Goal: Task Accomplishment & Management: Use online tool/utility

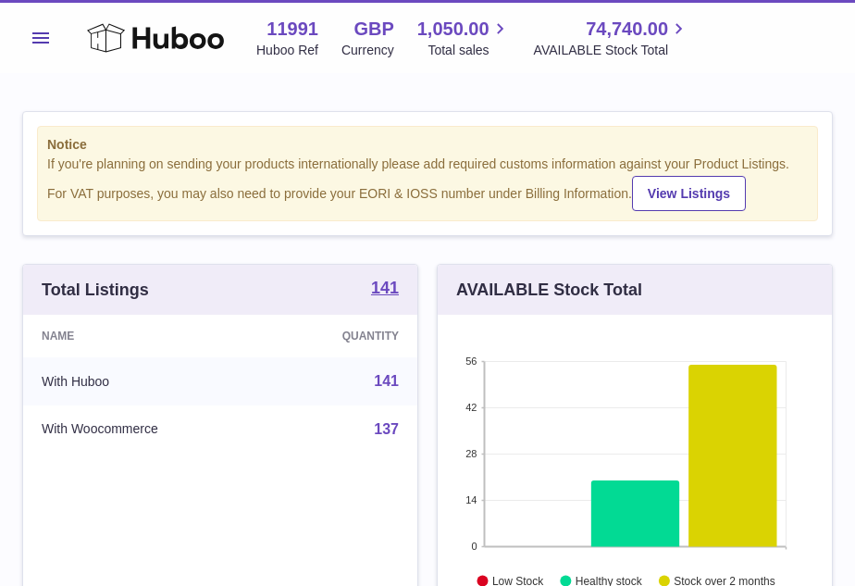
scroll to position [289, 394]
click at [39, 40] on span "Menu" at bounding box center [40, 37] width 17 height 11
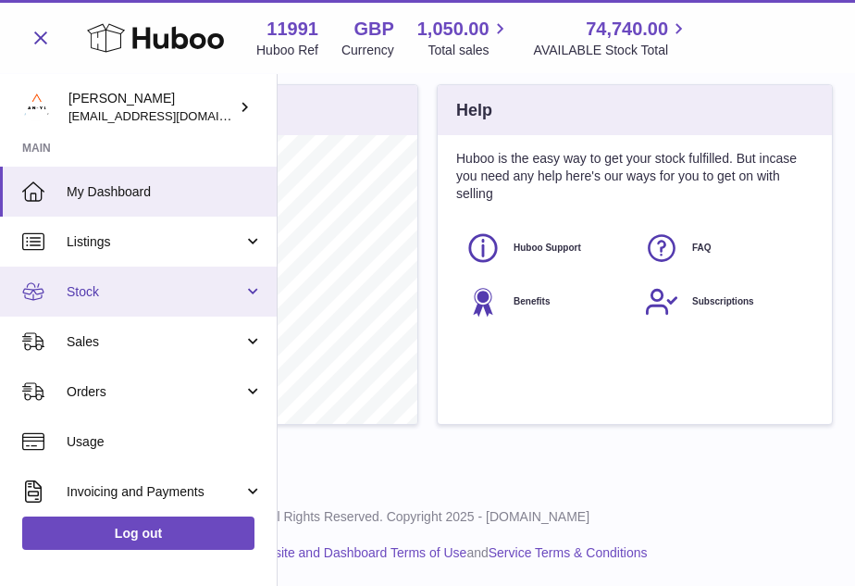
scroll to position [0, 0]
click at [145, 290] on span "Stock" at bounding box center [155, 292] width 177 height 18
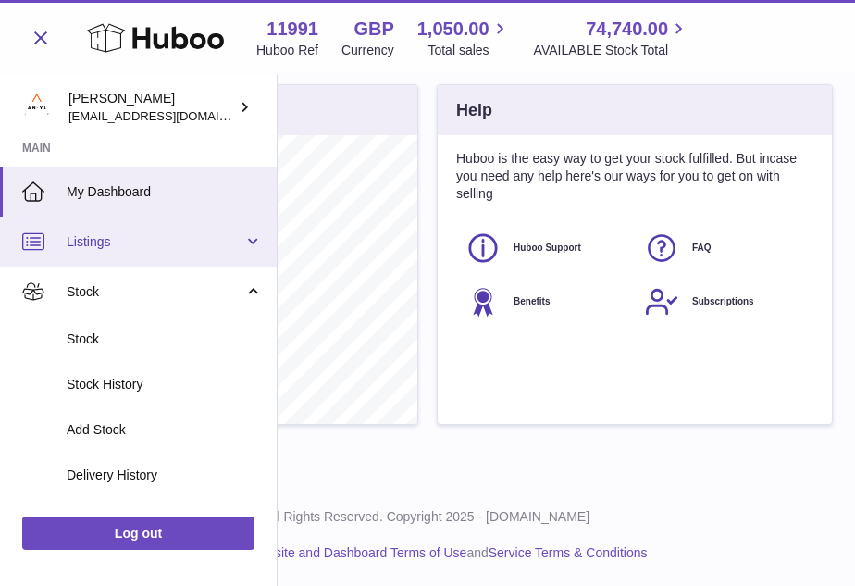
click at [157, 249] on link "Listings" at bounding box center [138, 242] width 277 height 50
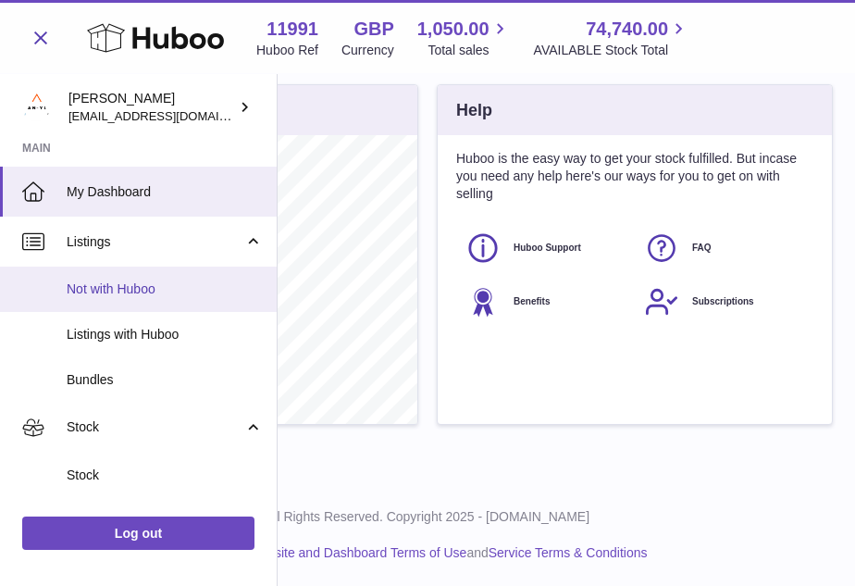
click at [138, 299] on link "Not with Huboo" at bounding box center [138, 289] width 277 height 45
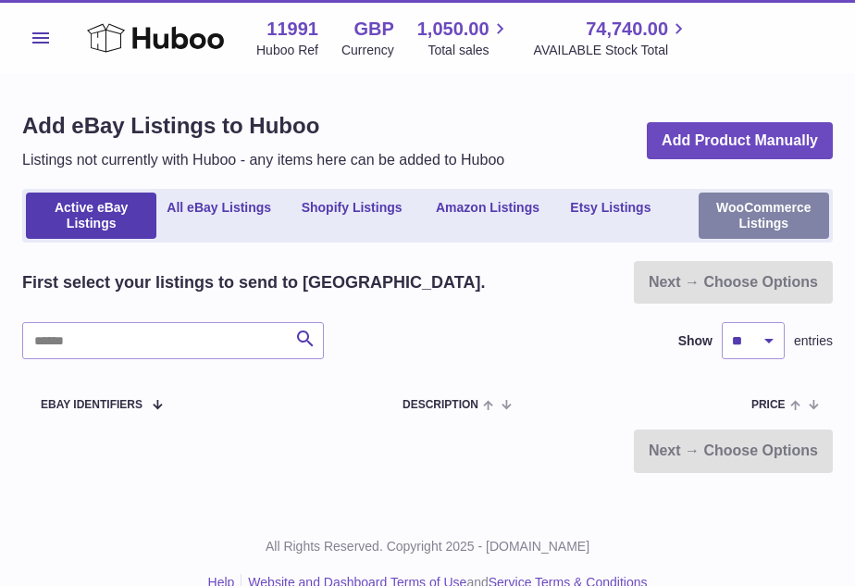
click at [774, 228] on link "WooCommerce Listings" at bounding box center [764, 216] width 131 height 46
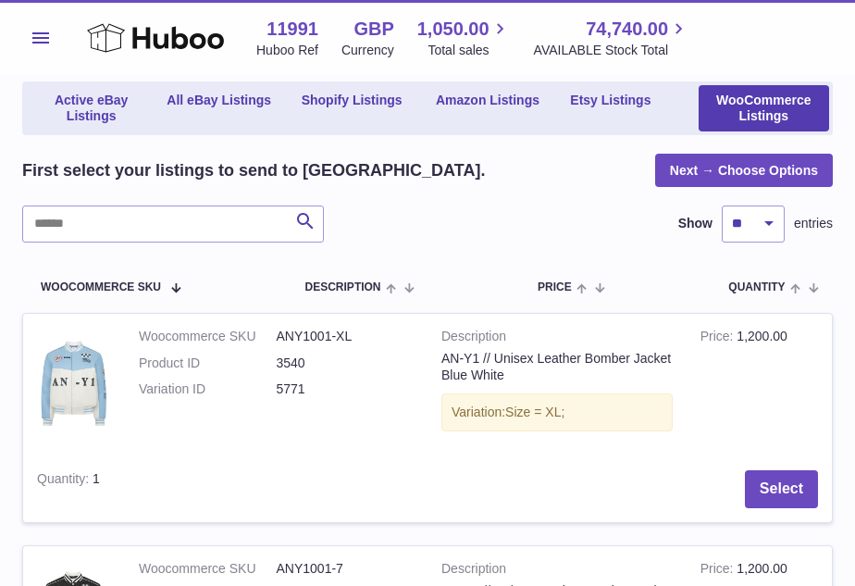
scroll to position [328, 0]
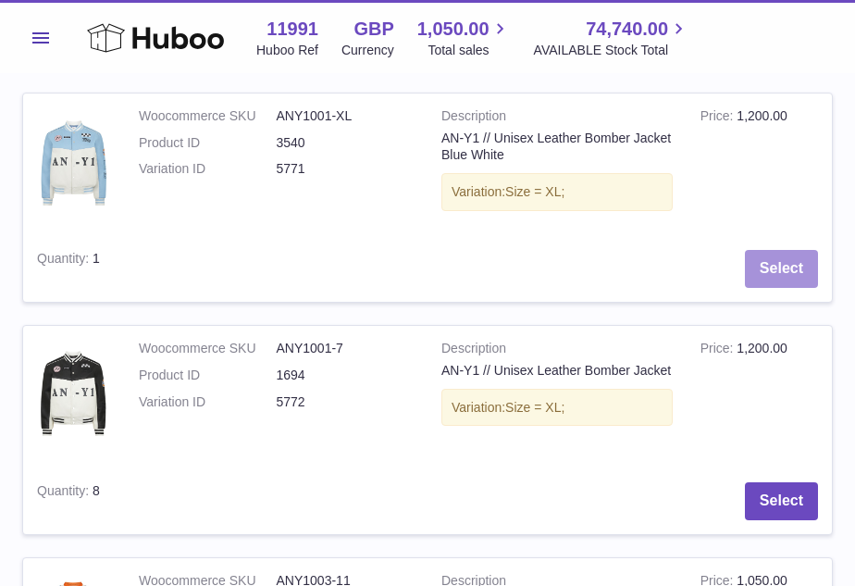
click at [802, 262] on button "Select" at bounding box center [781, 269] width 73 height 38
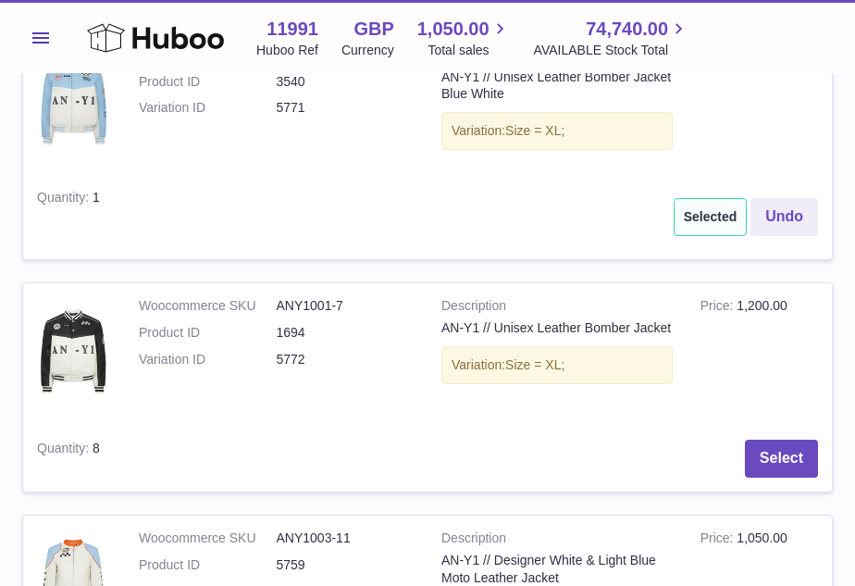
scroll to position [433, 0]
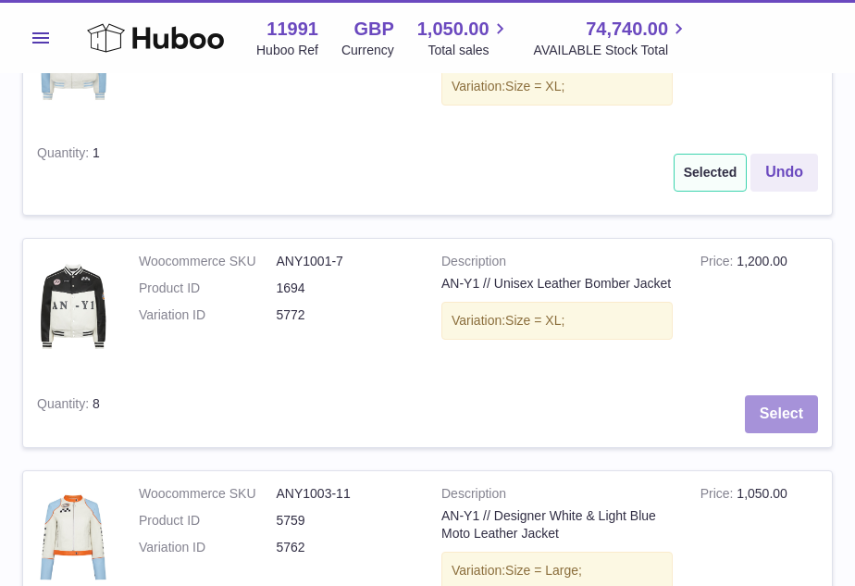
click at [800, 421] on button "Select" at bounding box center [781, 414] width 73 height 38
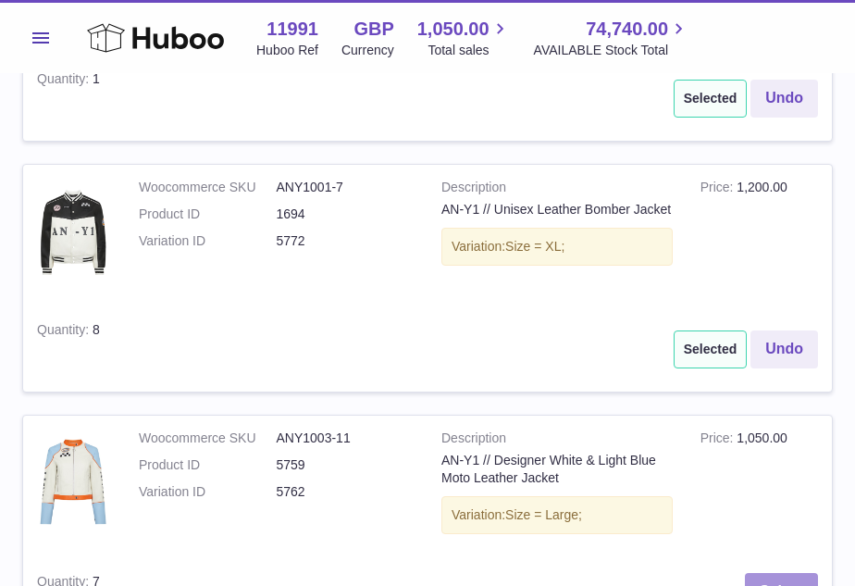
scroll to position [666, 0]
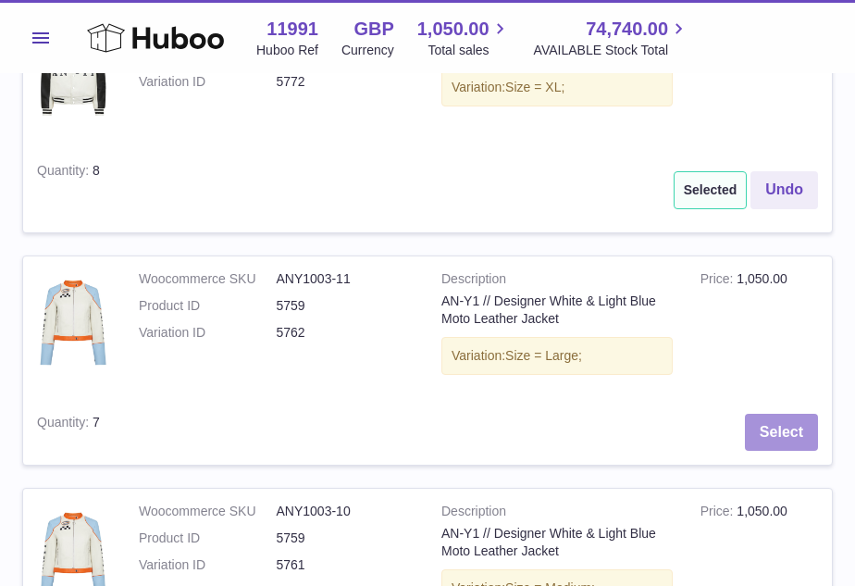
click at [789, 429] on button "Select" at bounding box center [781, 433] width 73 height 38
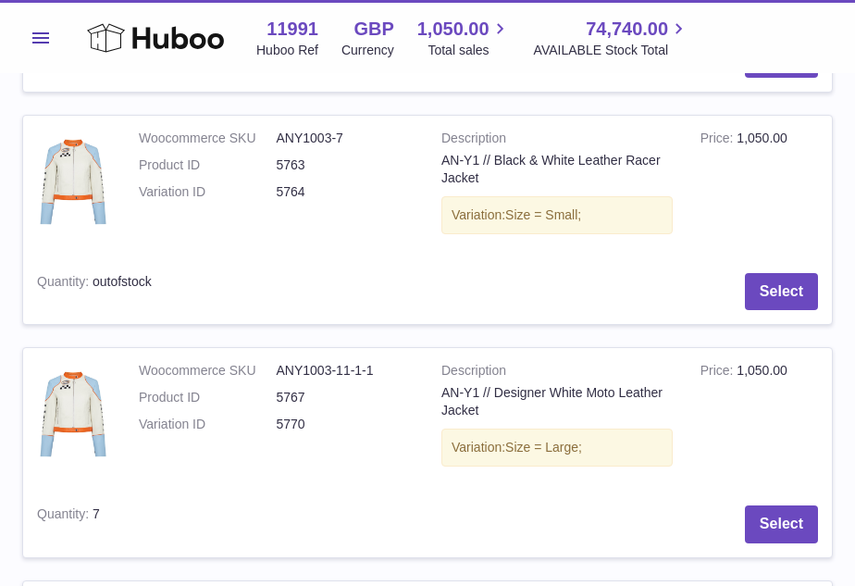
scroll to position [2434, 0]
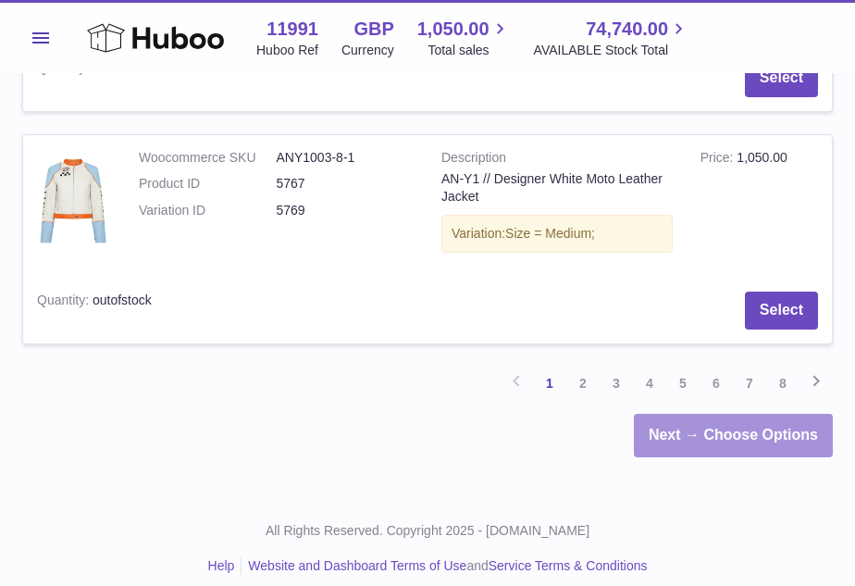
click at [752, 421] on link "Next → Choose Options" at bounding box center [733, 436] width 199 height 44
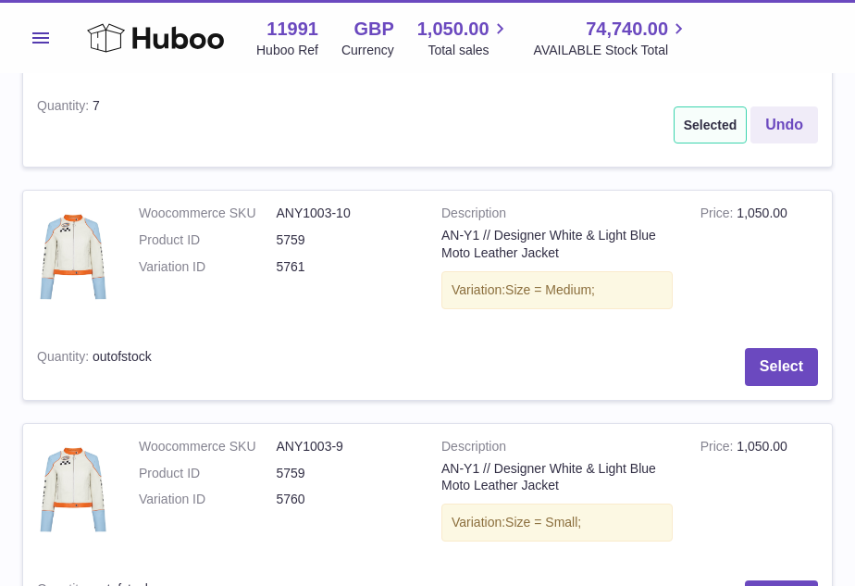
scroll to position [1014, 0]
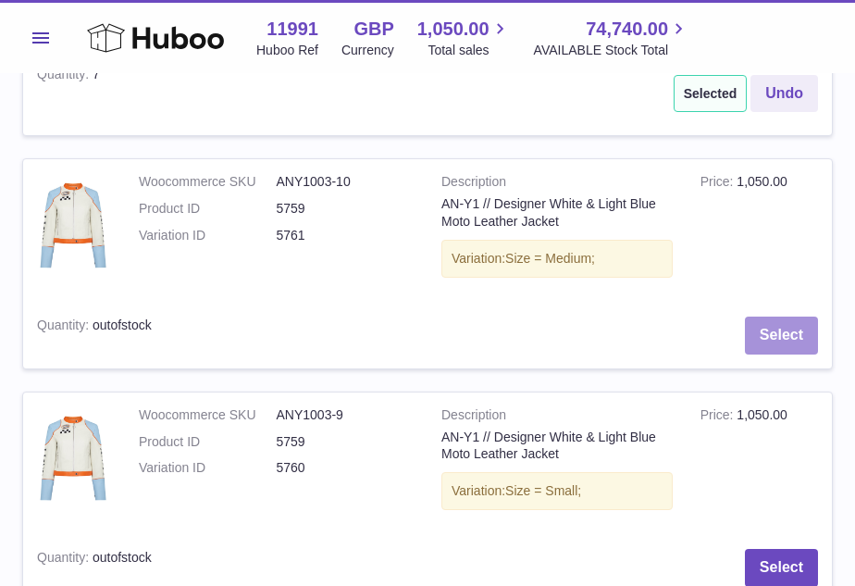
click at [783, 331] on button "Select" at bounding box center [781, 336] width 73 height 38
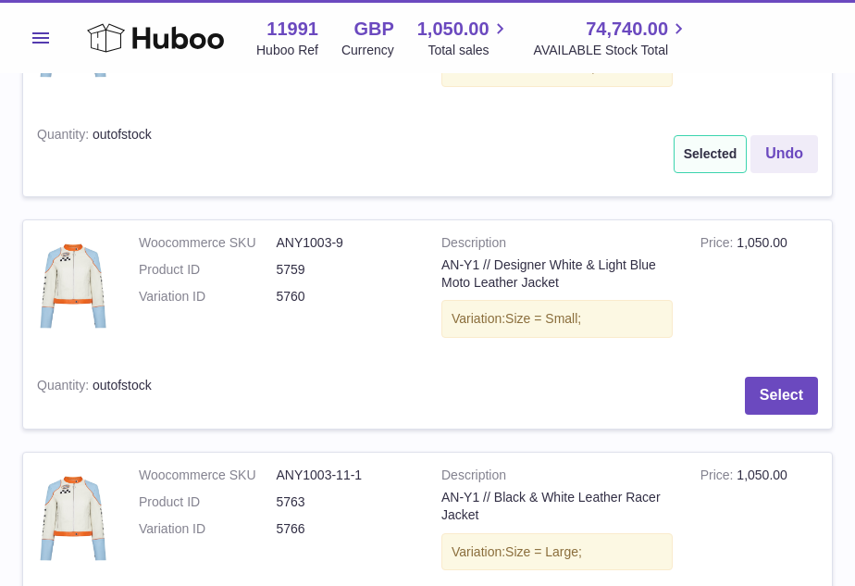
scroll to position [1211, 0]
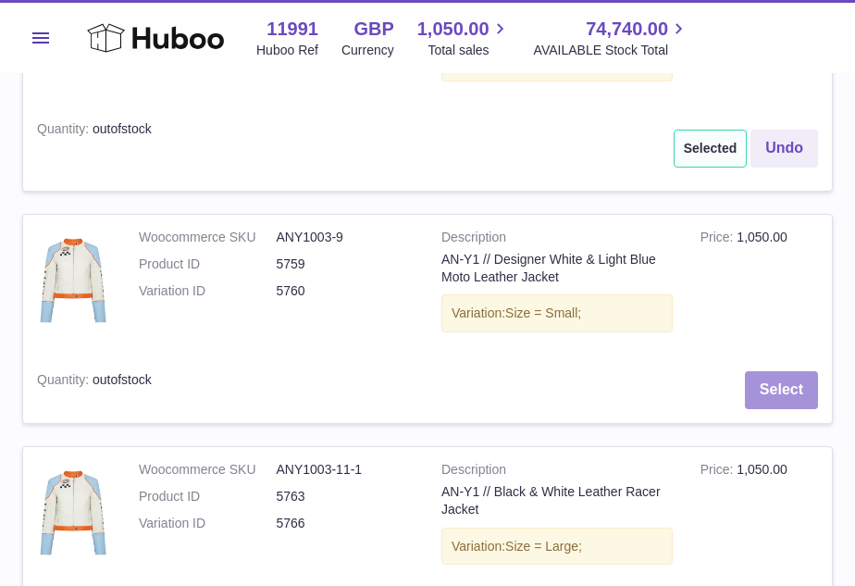
click at [788, 385] on button "Select" at bounding box center [781, 390] width 73 height 38
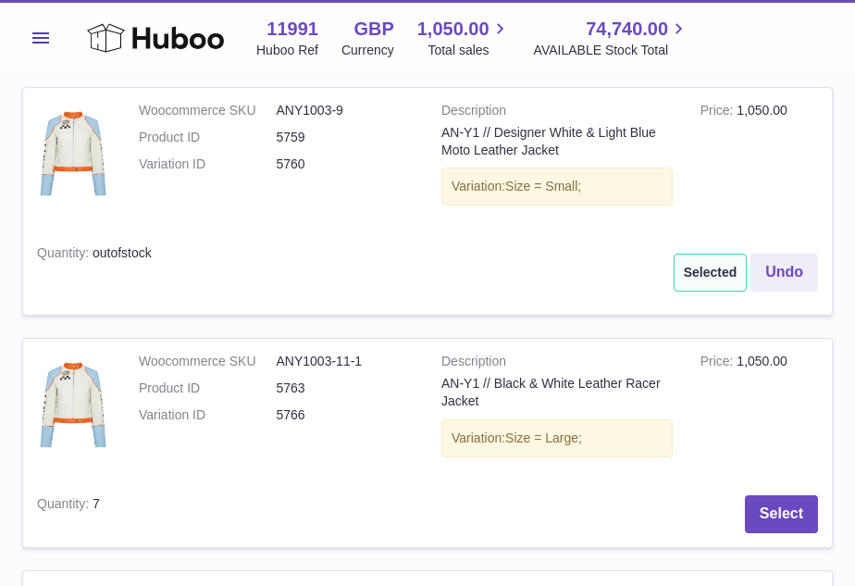
scroll to position [1339, 0]
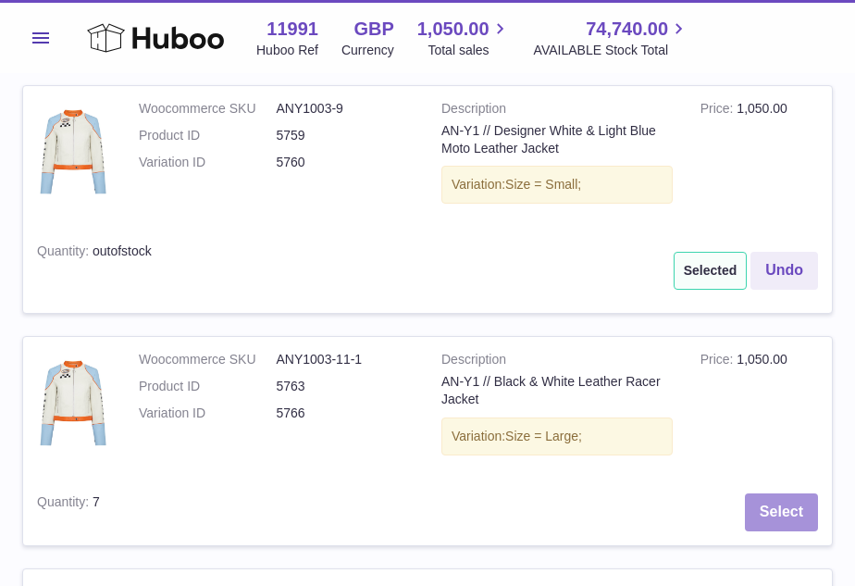
click at [768, 497] on button "Select" at bounding box center [781, 512] width 73 height 38
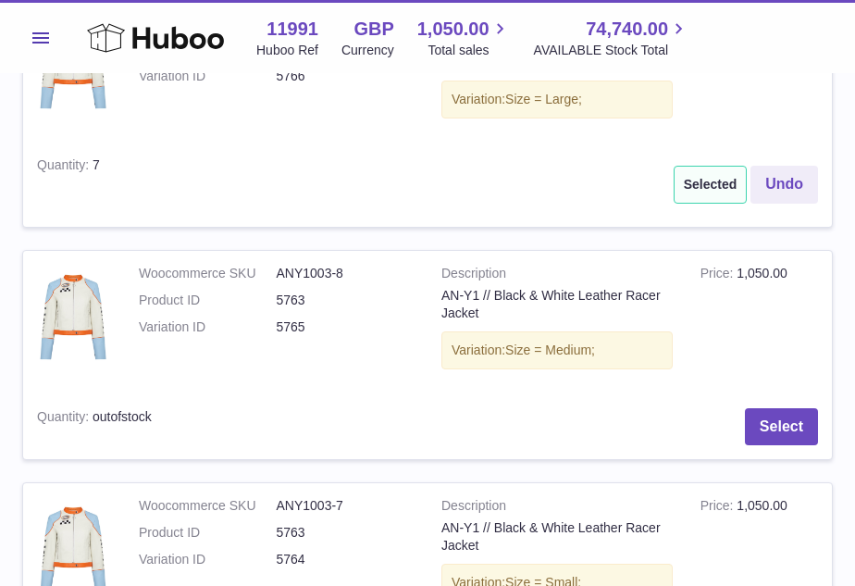
scroll to position [1718, 0]
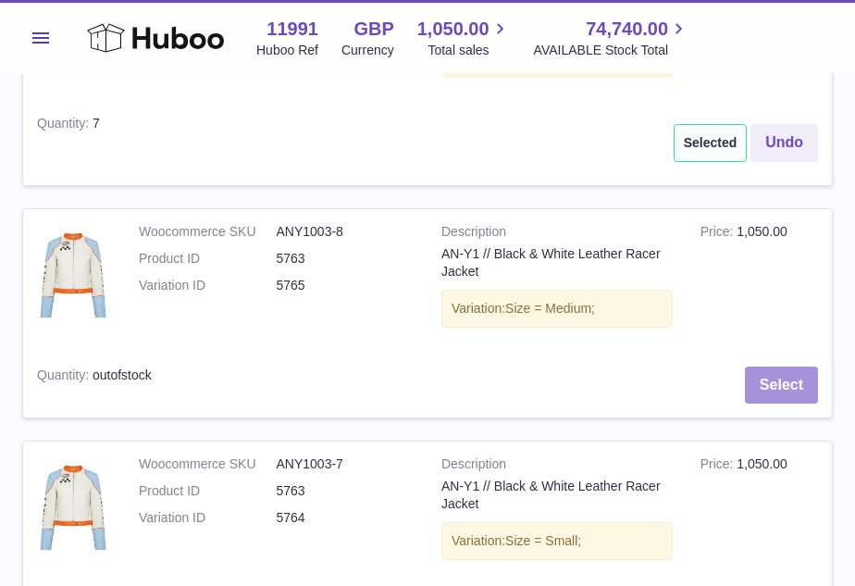
click at [797, 378] on button "Select" at bounding box center [781, 386] width 73 height 38
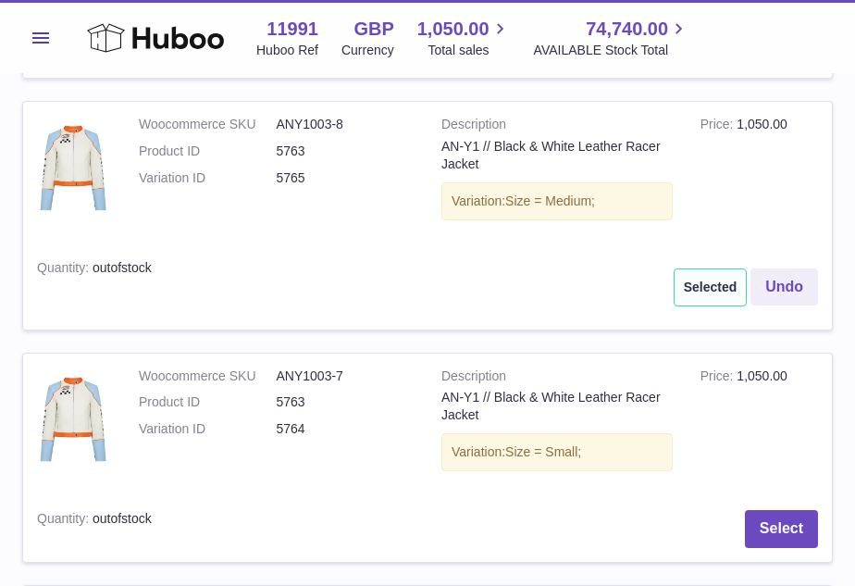
scroll to position [1894, 0]
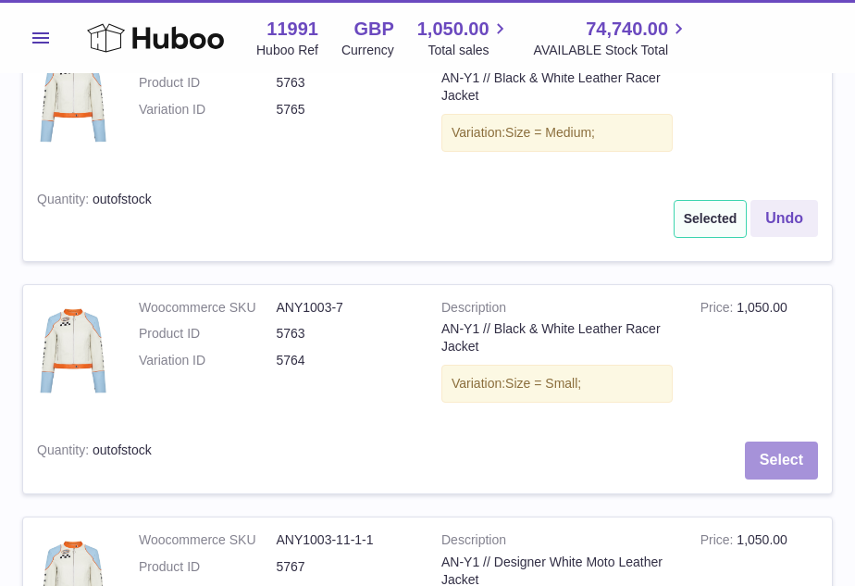
click at [765, 454] on button "Select" at bounding box center [781, 460] width 73 height 38
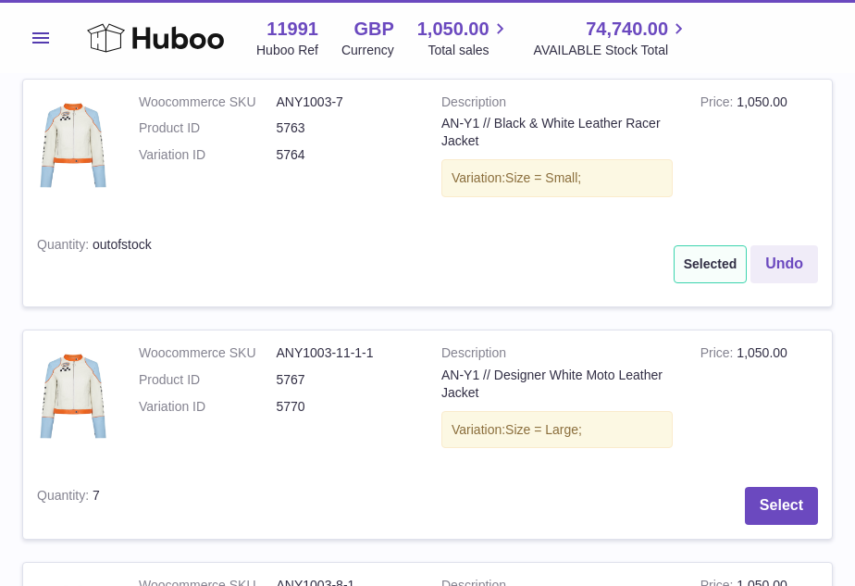
scroll to position [2105, 0]
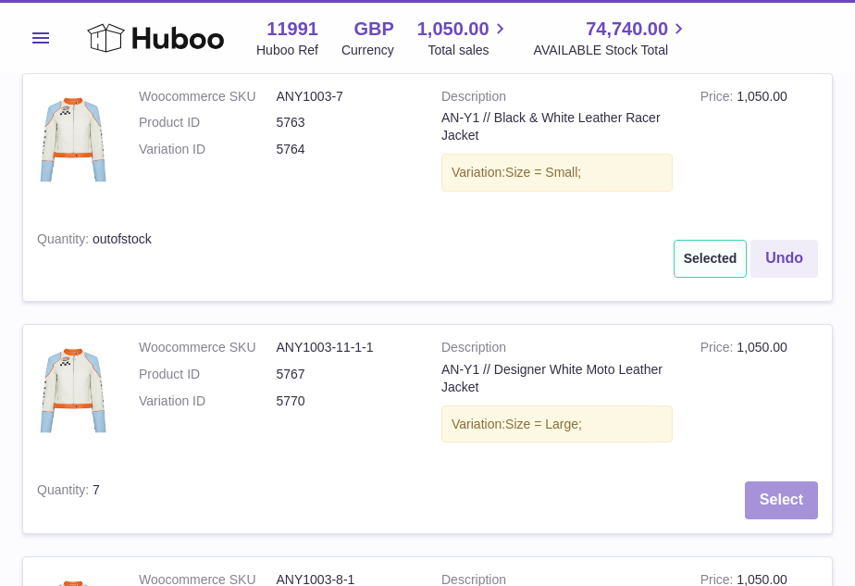
click at [800, 484] on button "Select" at bounding box center [781, 500] width 73 height 38
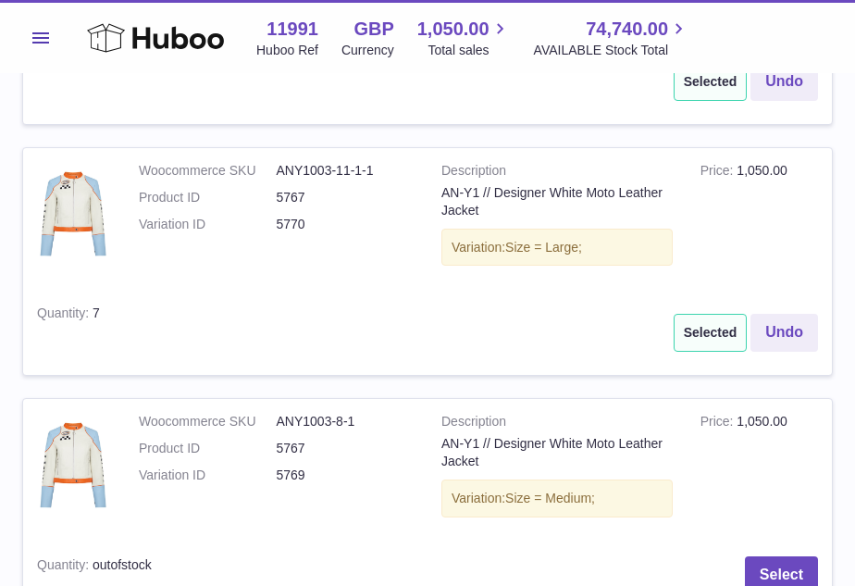
scroll to position [2287, 0]
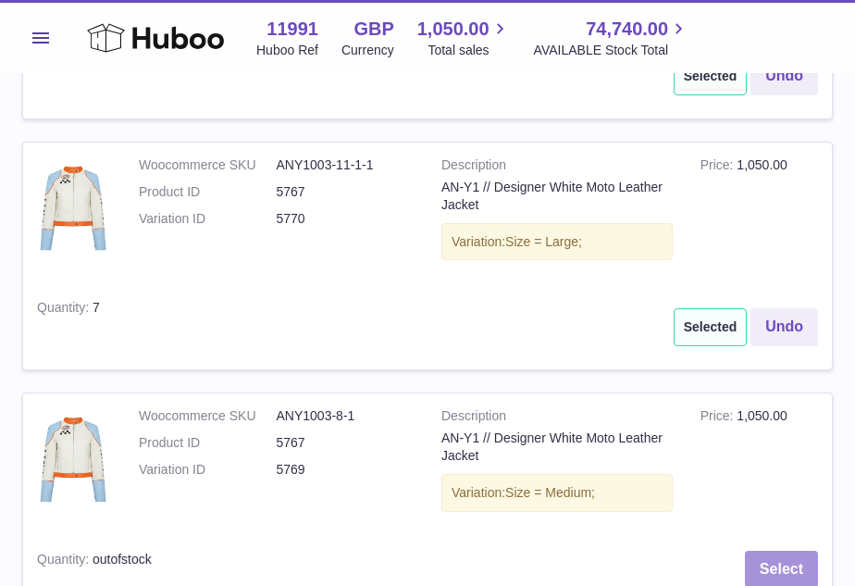
click at [778, 551] on button "Select" at bounding box center [781, 570] width 73 height 38
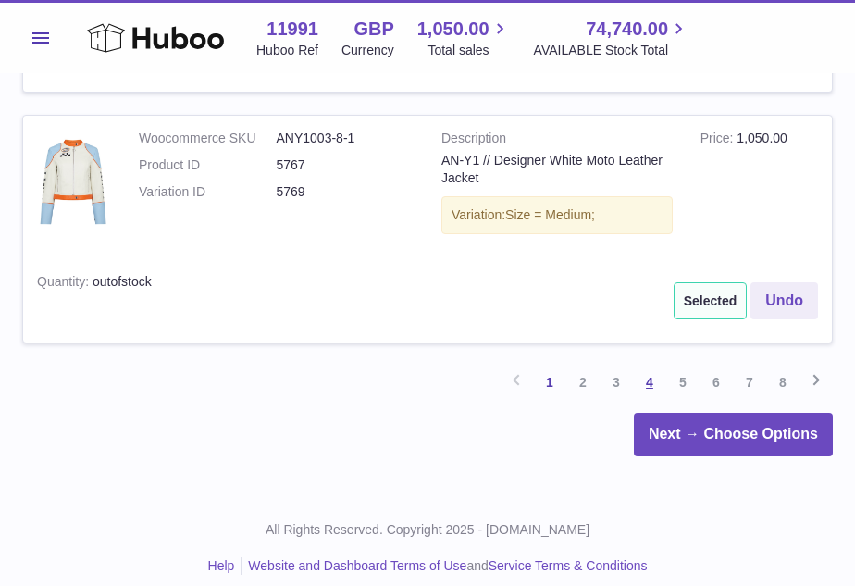
scroll to position [2564, 0]
click at [578, 367] on link "2" at bounding box center [582, 383] width 33 height 33
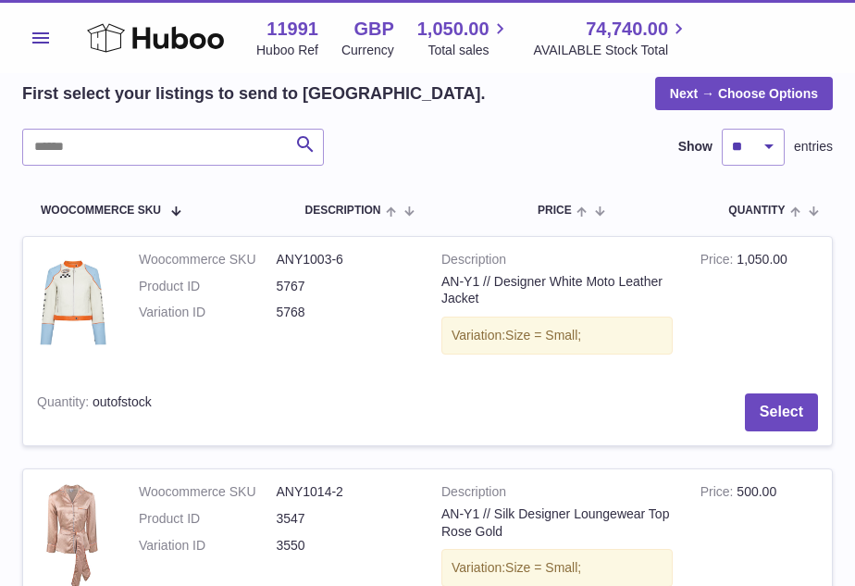
scroll to position [189, 0]
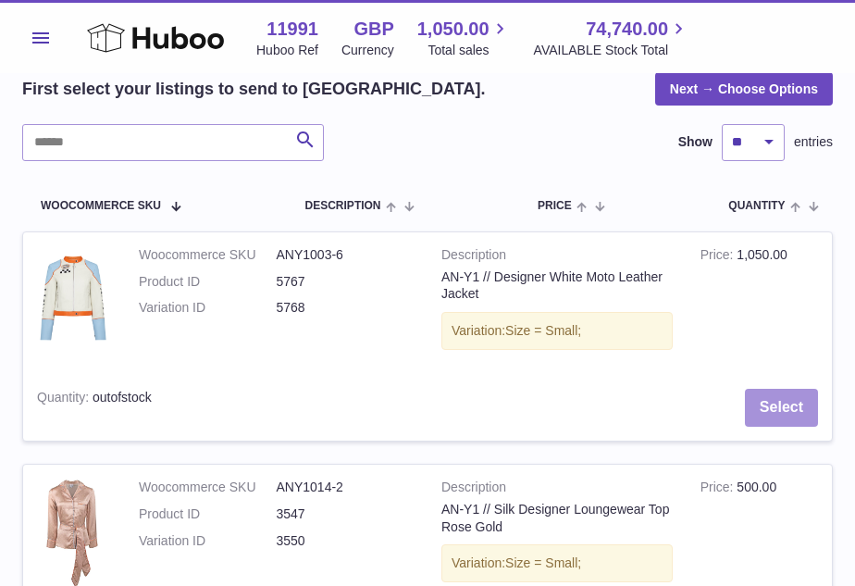
click at [778, 411] on button "Select" at bounding box center [781, 408] width 73 height 38
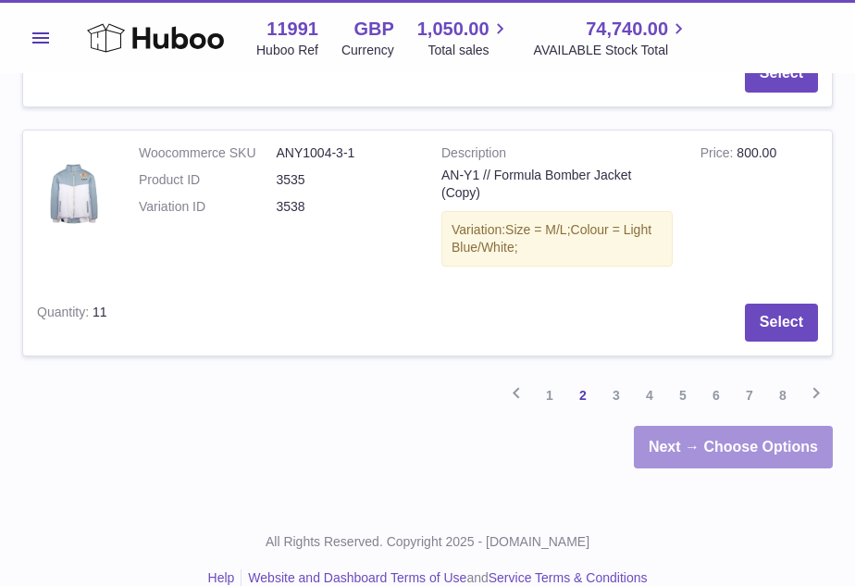
scroll to position [2469, 0]
click at [716, 427] on link "Next → Choose Options" at bounding box center [733, 449] width 199 height 44
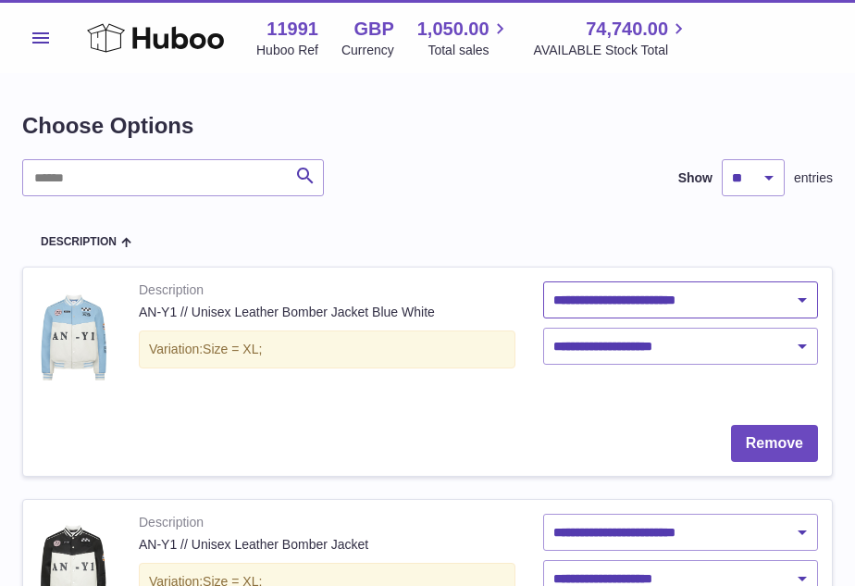
select select "**********"
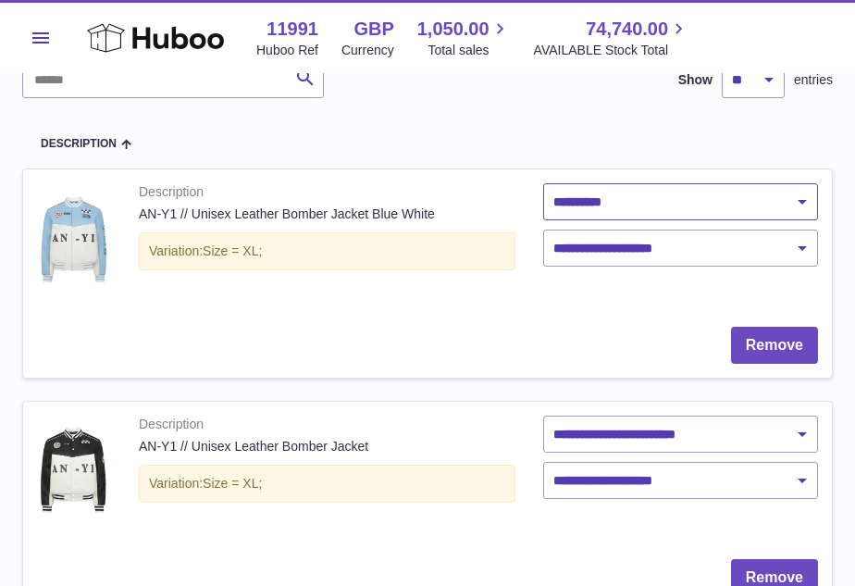
scroll to position [104, 0]
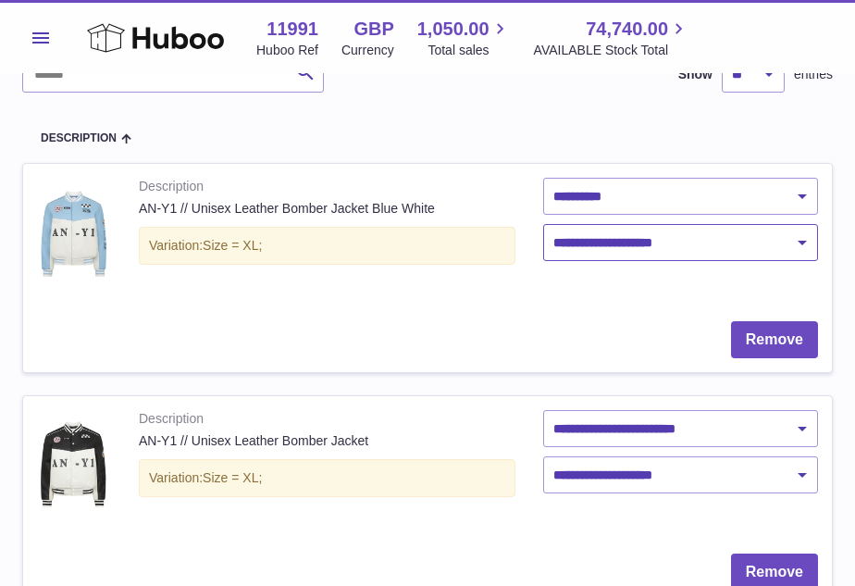
select select "***"
select select "**********"
select select "***"
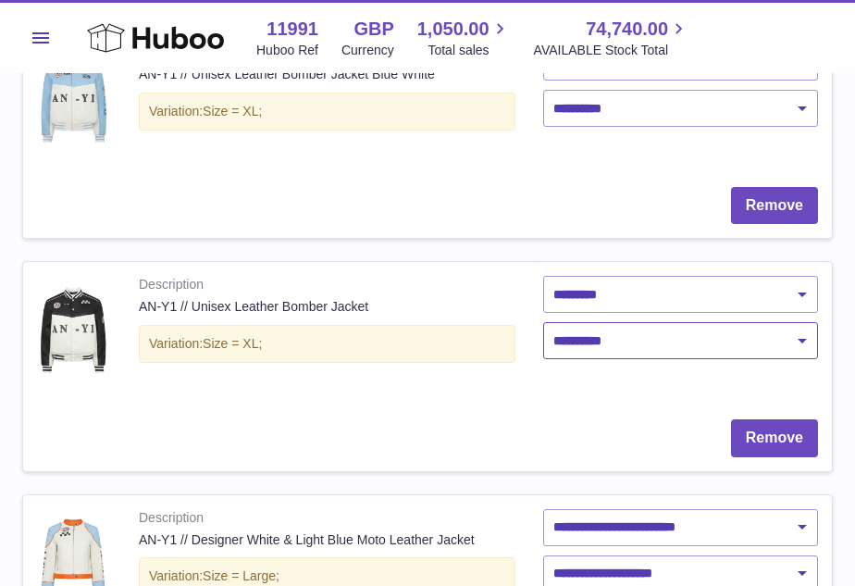
scroll to position [331, 0]
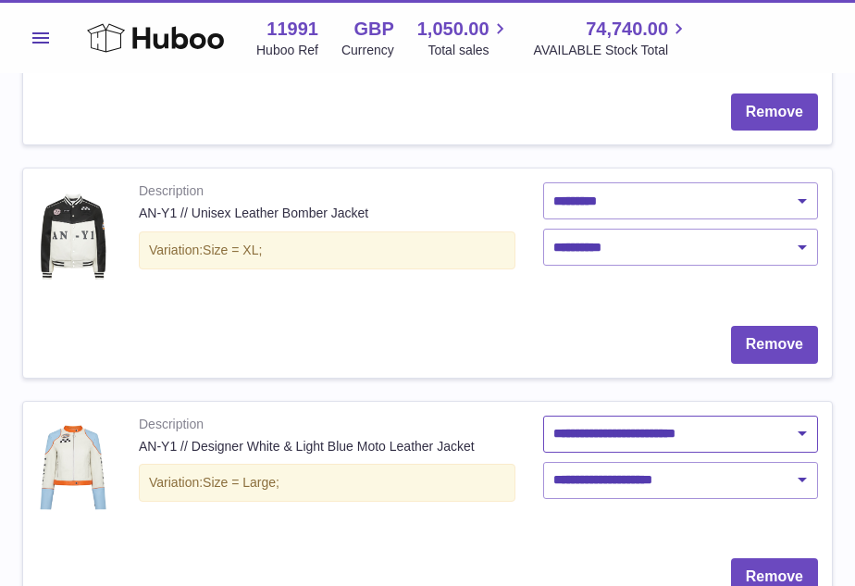
select select "**********"
select select "***"
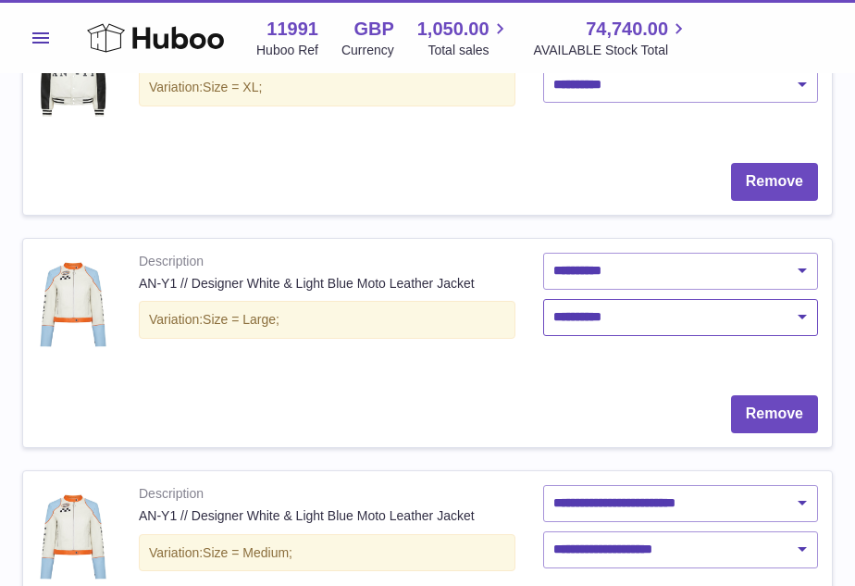
scroll to position [587, 0]
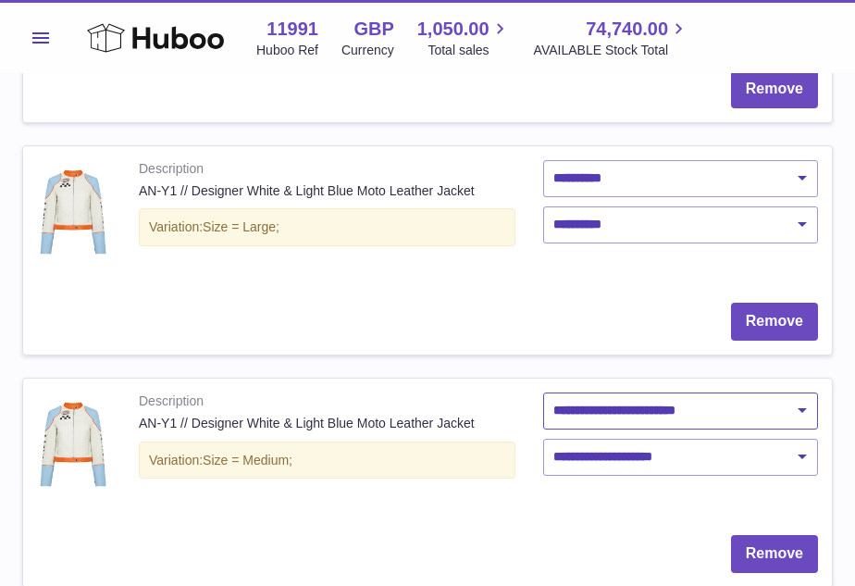
select select "**********"
select select "***"
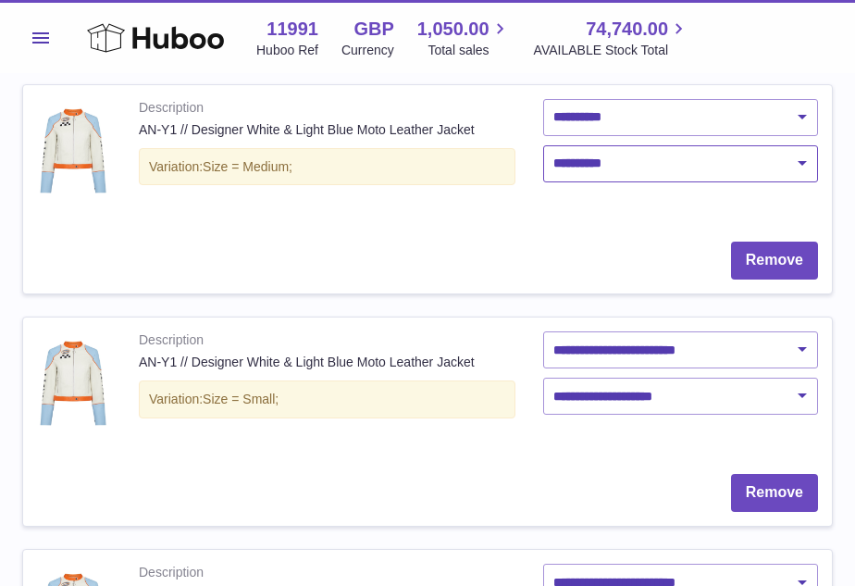
scroll to position [1000, 0]
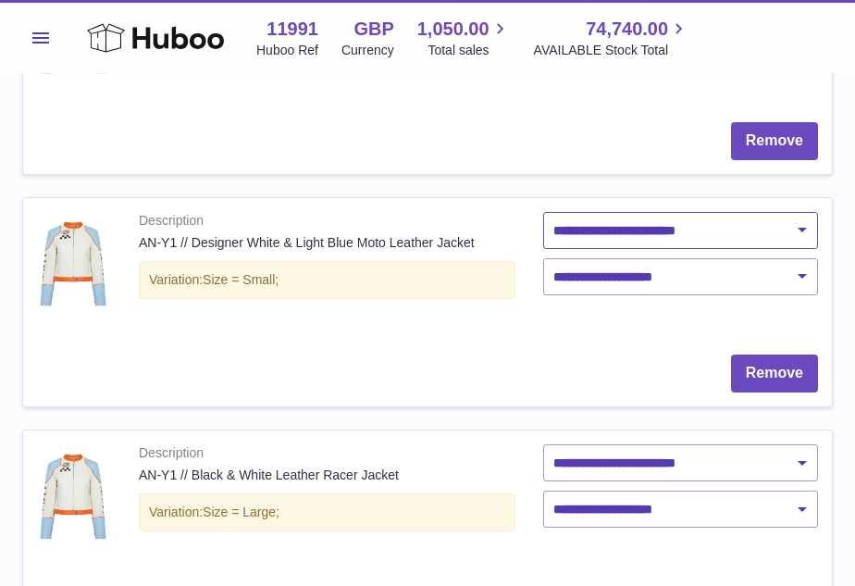
select select "**********"
select select "***"
select select "**********"
select select "***"
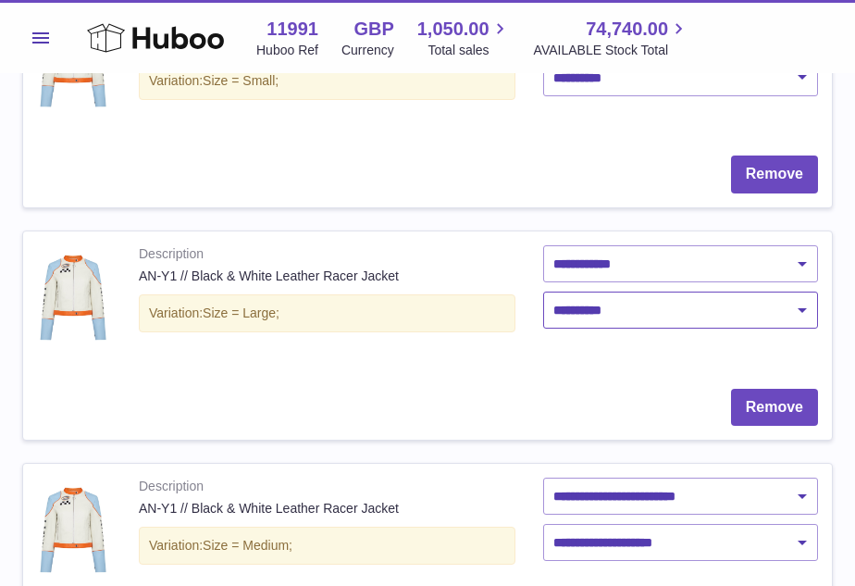
scroll to position [1204, 0]
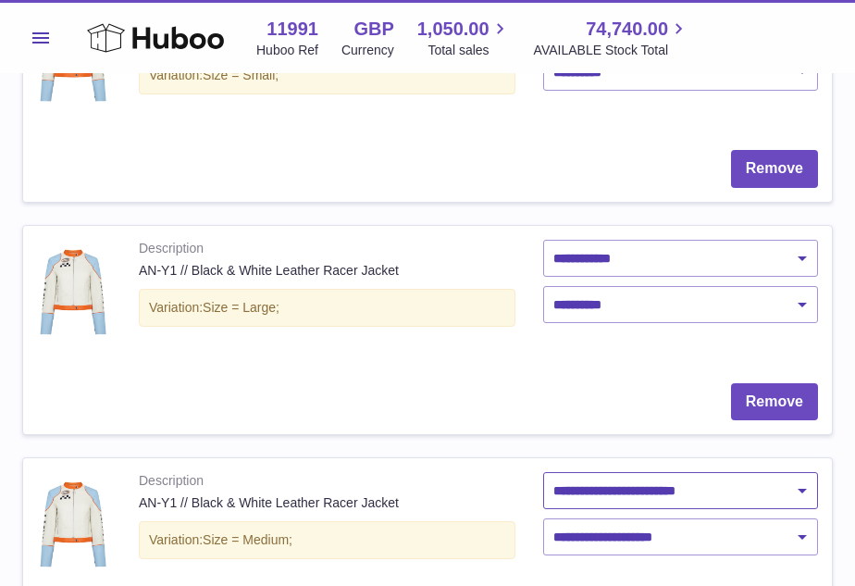
select select "**********"
select select "***"
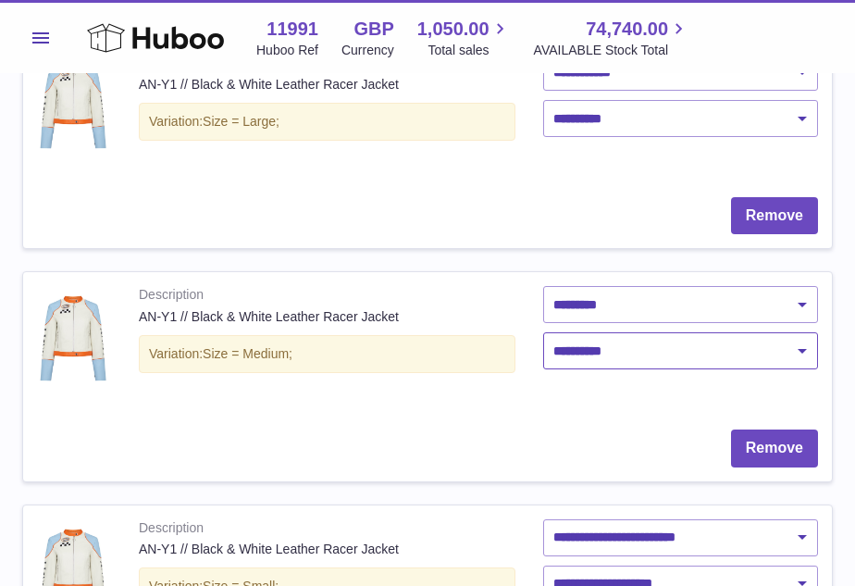
scroll to position [1557, 0]
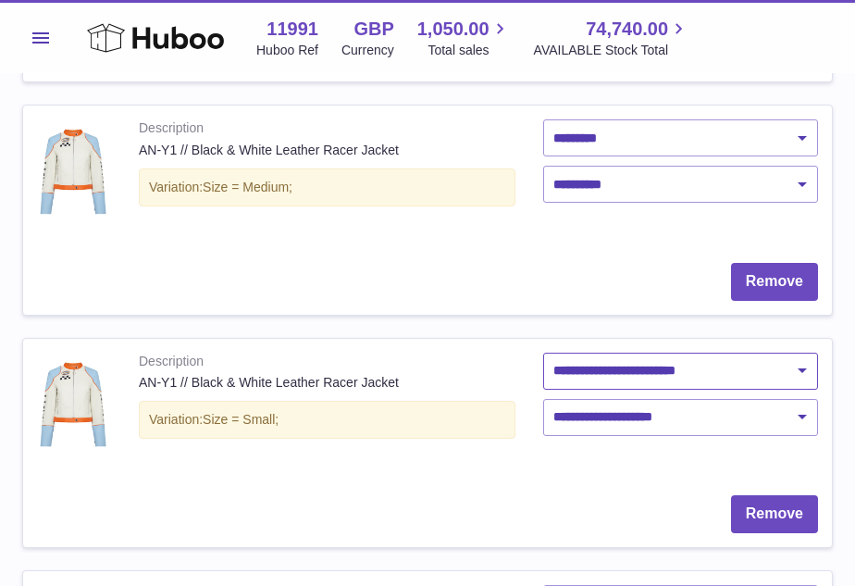
select select "**********"
select select "***"
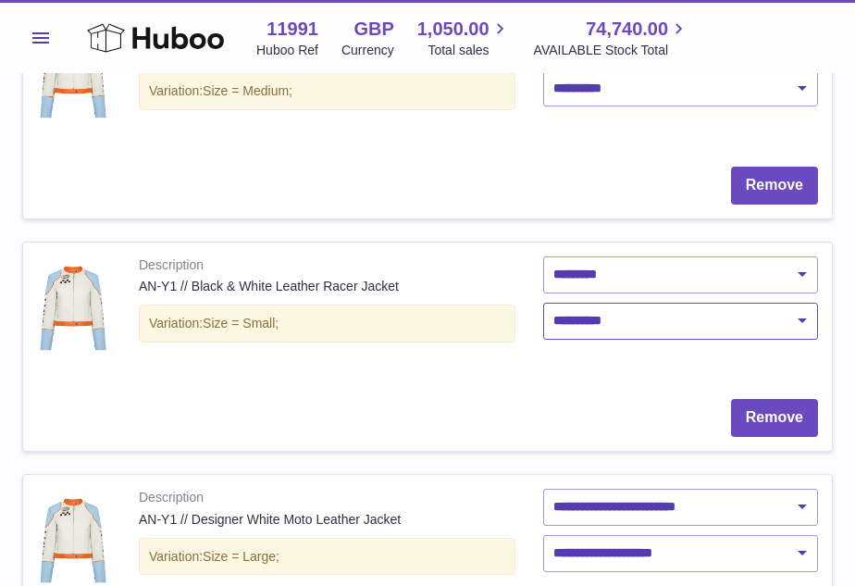
scroll to position [1692, 0]
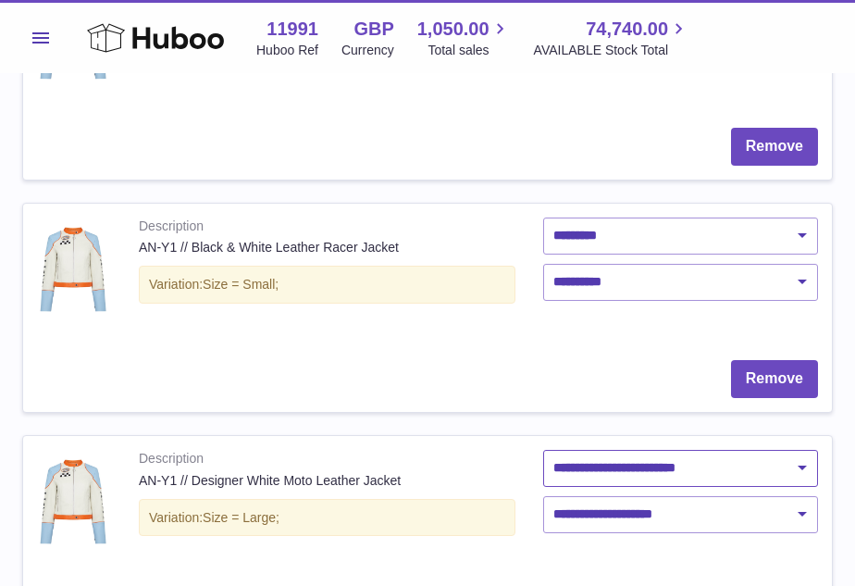
select select "**********"
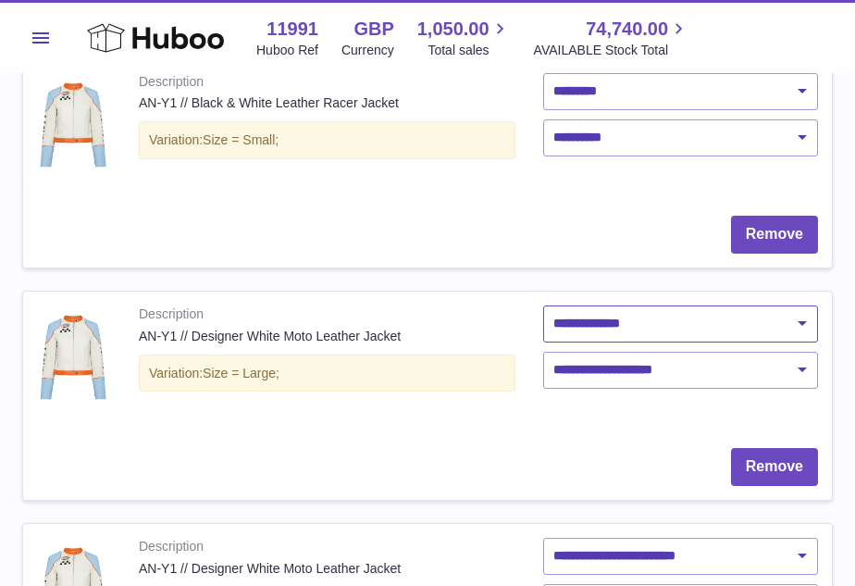
scroll to position [1845, 0]
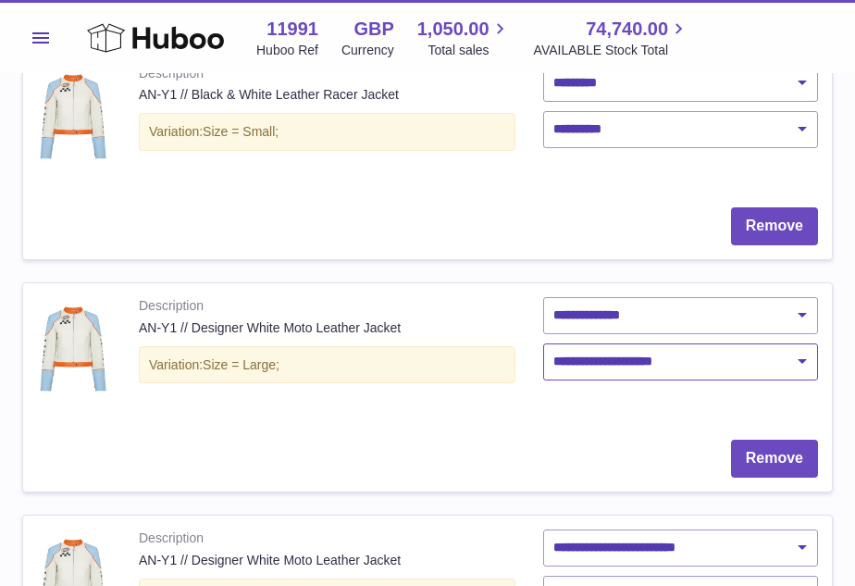
select select "***"
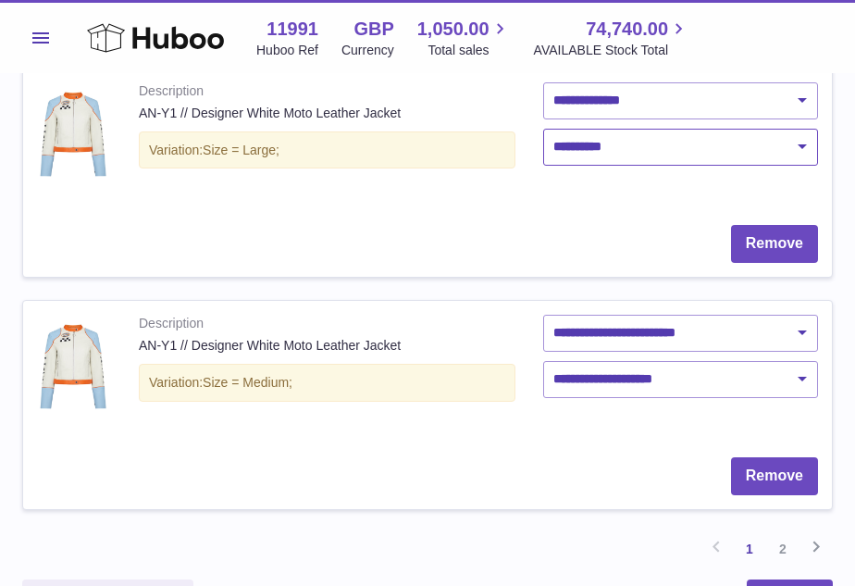
scroll to position [2075, 0]
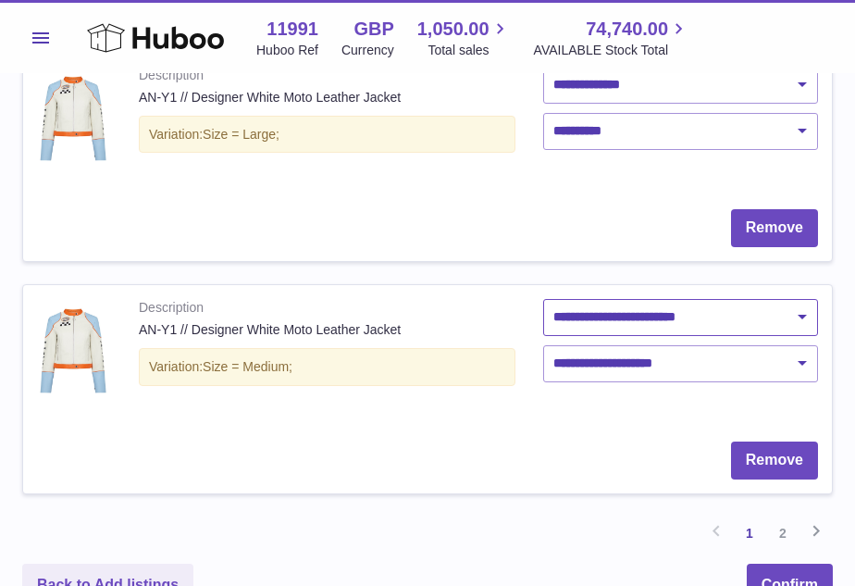
select select "**********"
select select "***"
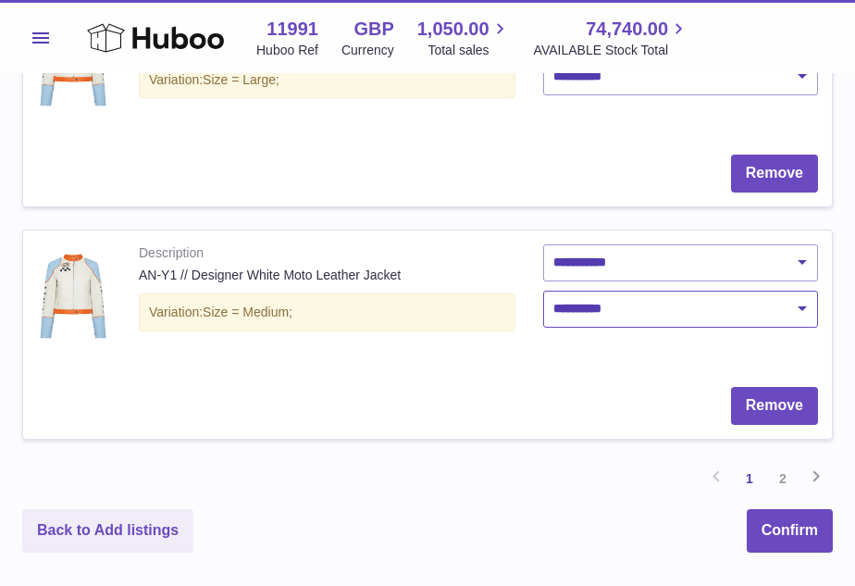
scroll to position [2132, 0]
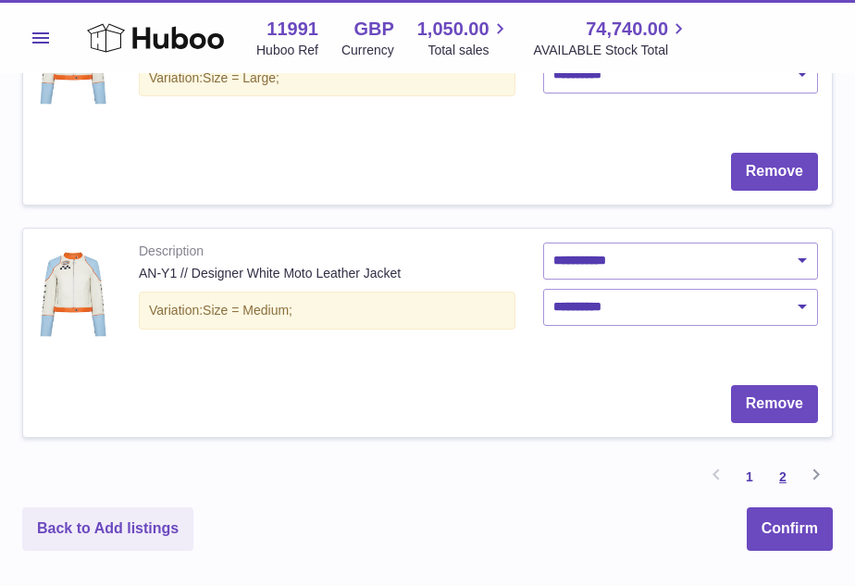
click at [784, 463] on link "2" at bounding box center [782, 476] width 33 height 33
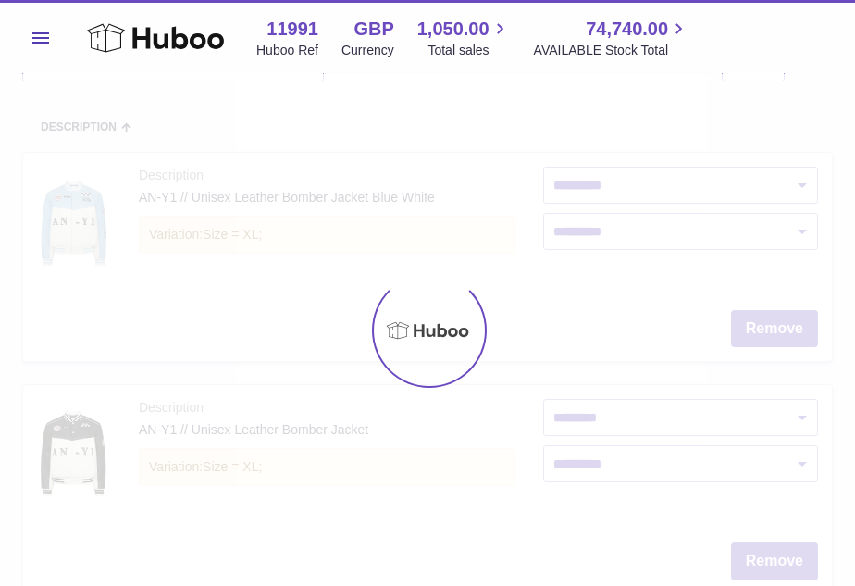
scroll to position [74, 0]
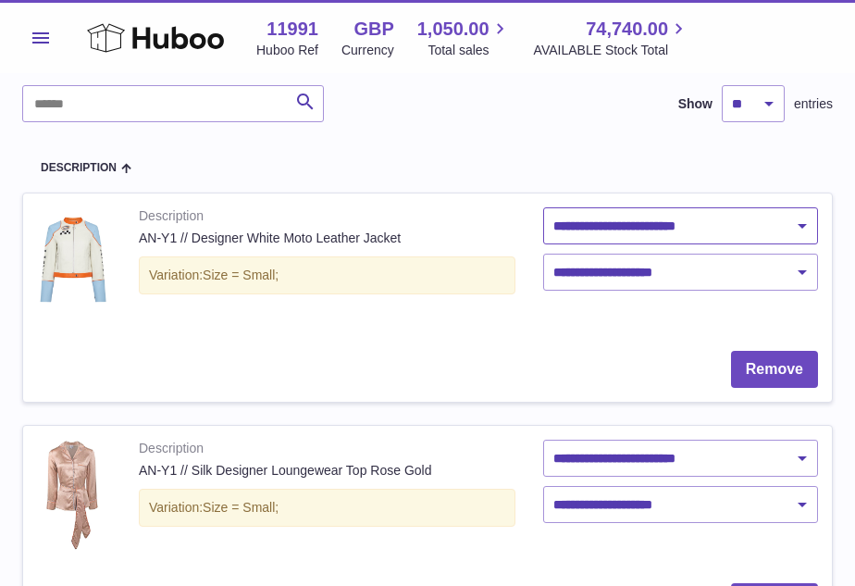
select select "**********"
select select "***"
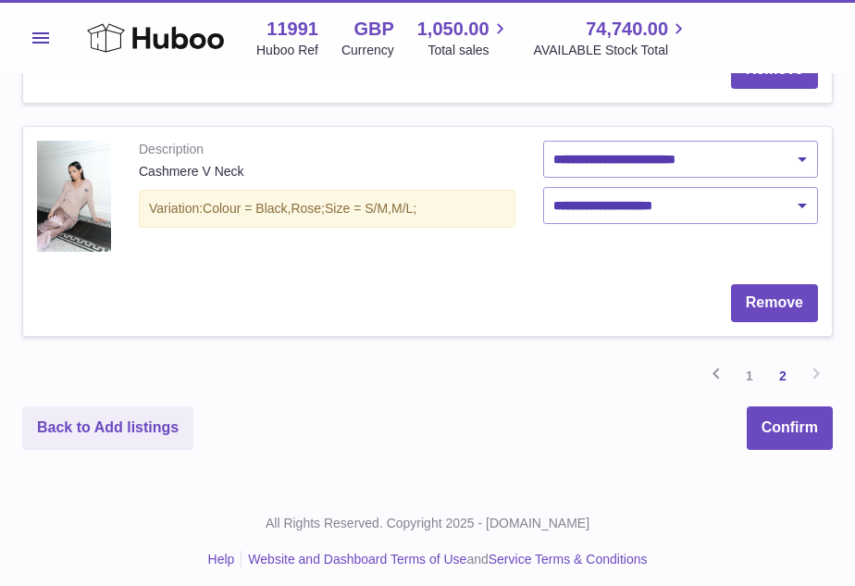
scroll to position [1302, 0]
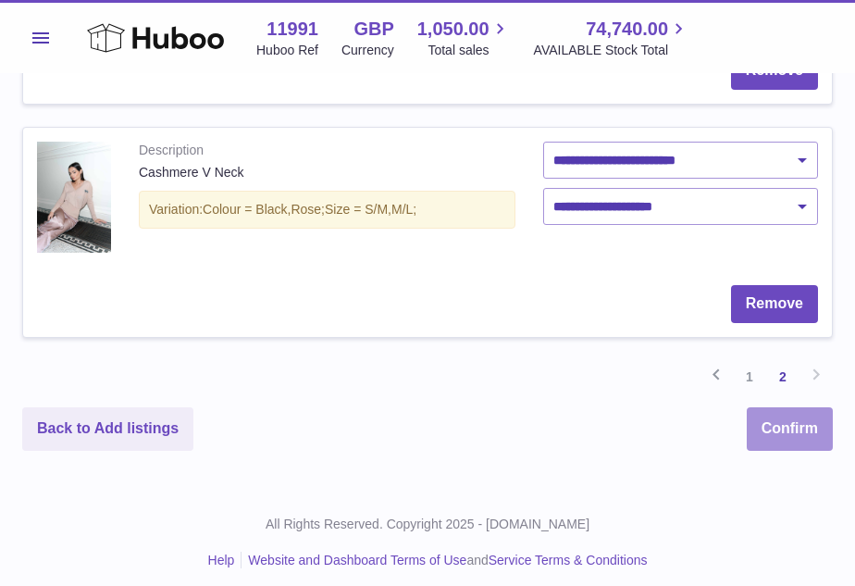
click at [781, 411] on button "Confirm" at bounding box center [790, 429] width 86 height 44
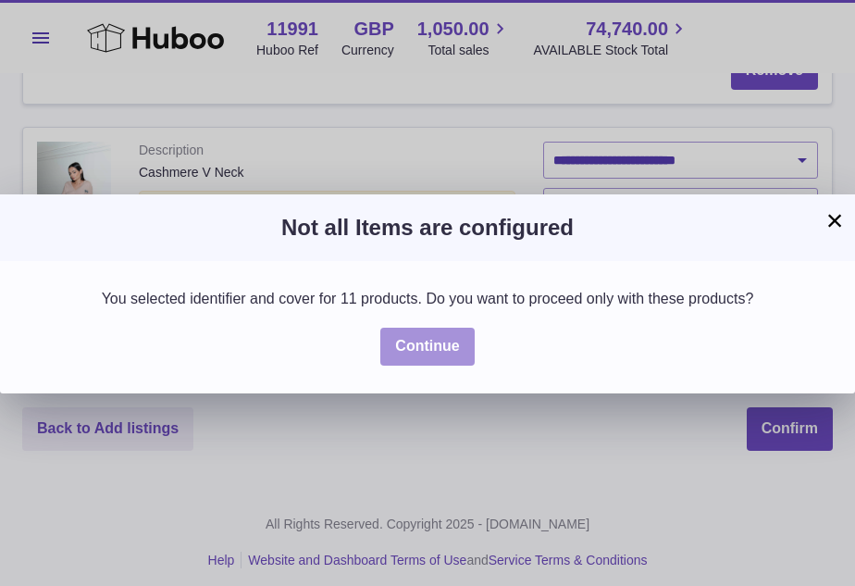
click at [437, 346] on button "Continue" at bounding box center [426, 347] width 93 height 38
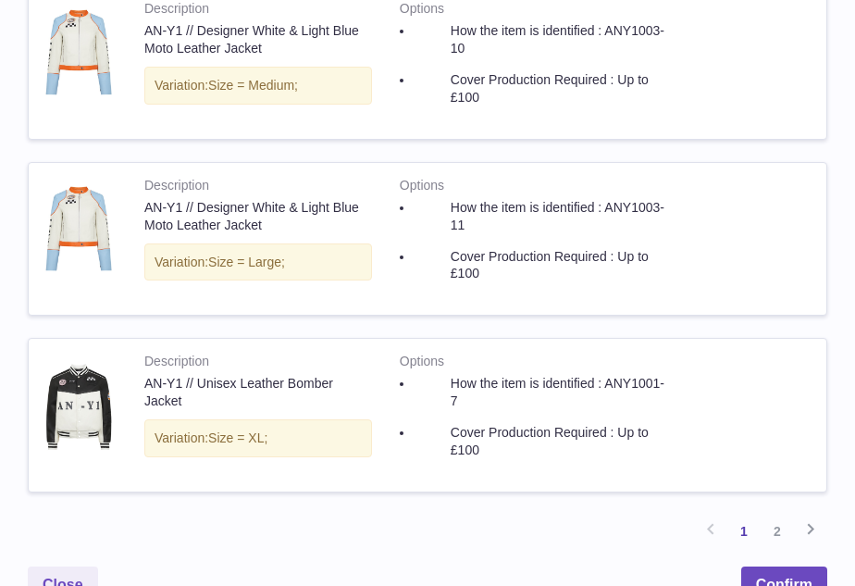
scroll to position [1577, 0]
click at [765, 516] on link "2" at bounding box center [777, 532] width 33 height 33
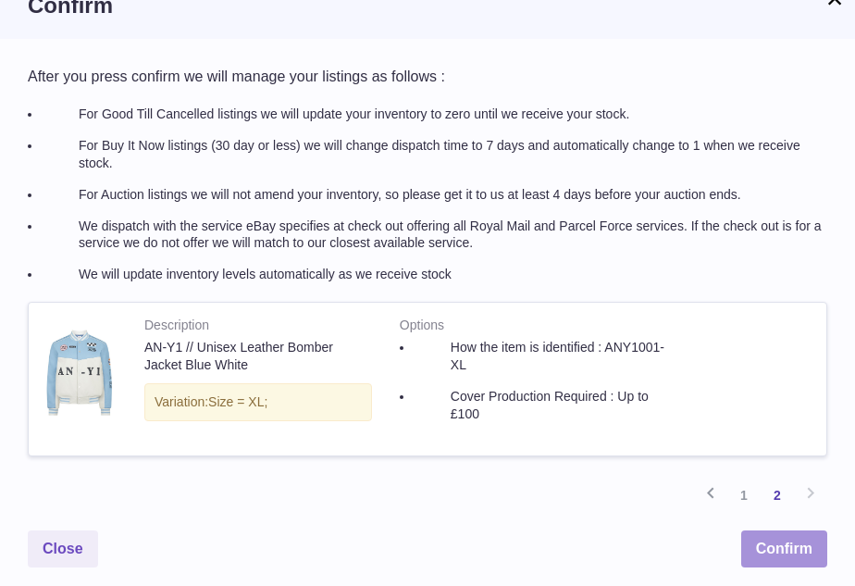
click at [793, 539] on button "Confirm" at bounding box center [784, 549] width 86 height 38
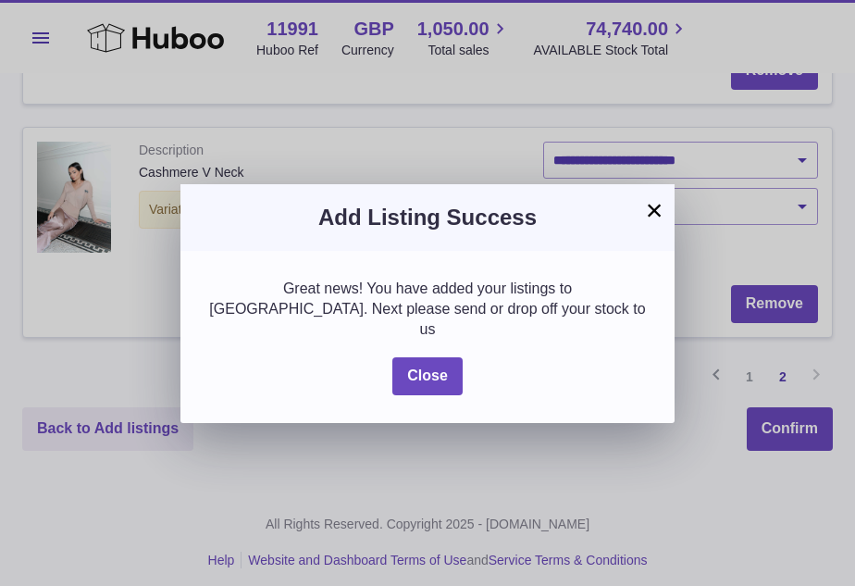
scroll to position [0, 0]
click at [444, 357] on button "Close" at bounding box center [427, 376] width 70 height 38
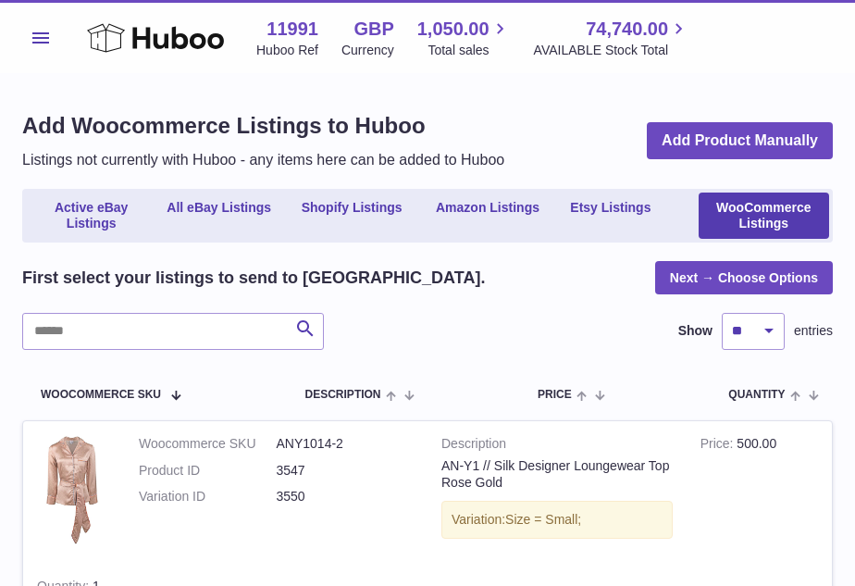
click at [44, 37] on span "Menu" at bounding box center [40, 37] width 17 height 11
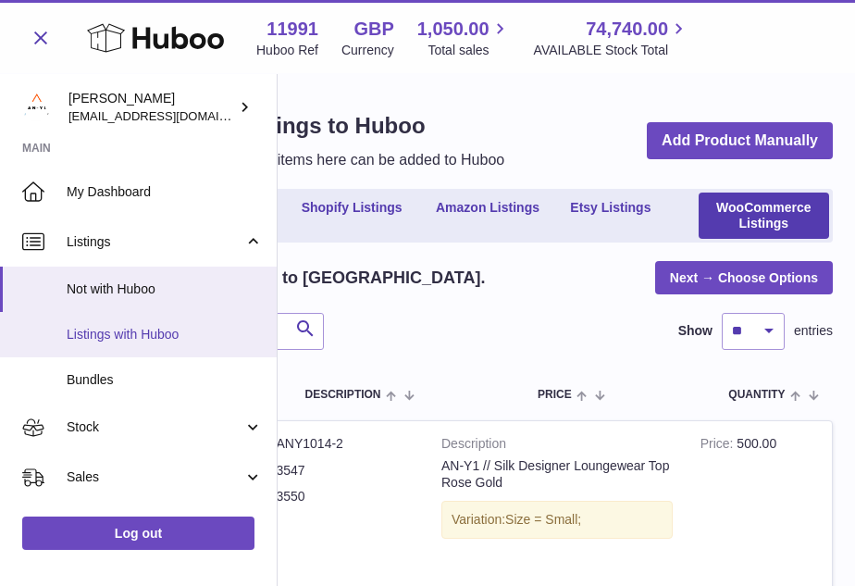
click at [123, 337] on span "Listings with Huboo" at bounding box center [165, 335] width 196 height 18
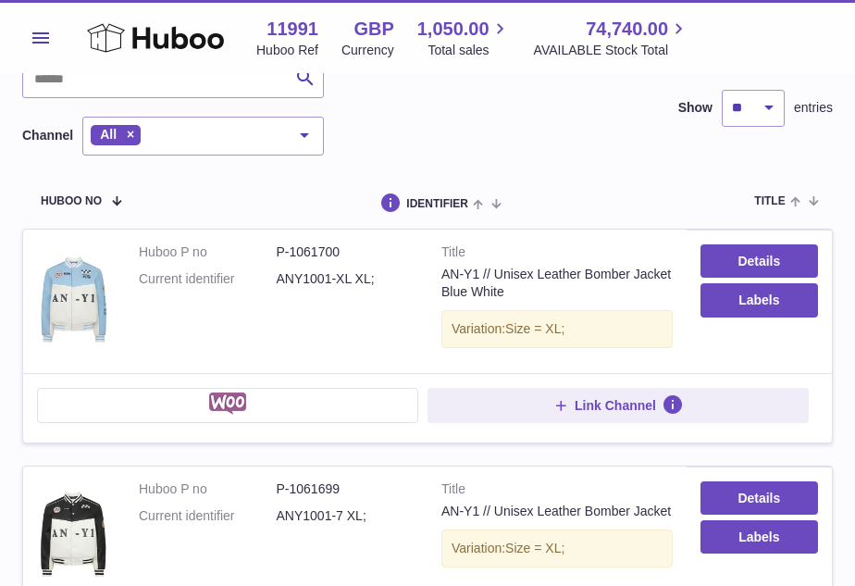
scroll to position [143, 0]
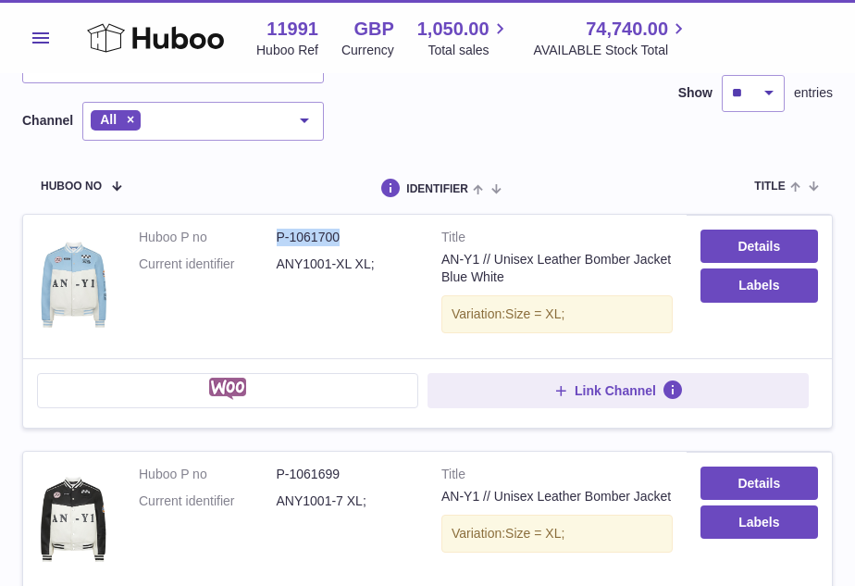
drag, startPoint x: 348, startPoint y: 237, endPoint x: 267, endPoint y: 233, distance: 80.6
click at [267, 233] on dl "Huboo P no P-1061700 Current identifier ANY1001-XL XL;" at bounding box center [276, 256] width 275 height 54
copy dl "P-1061700"
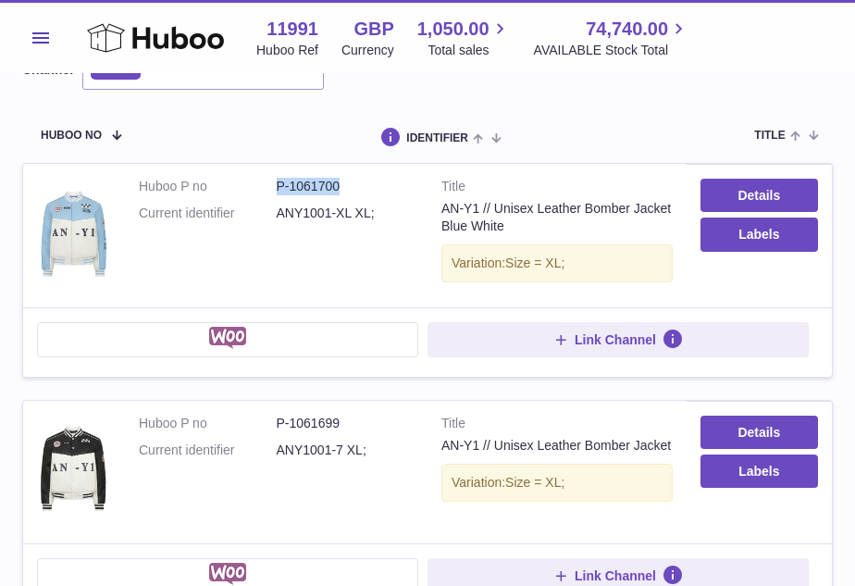
scroll to position [196, 0]
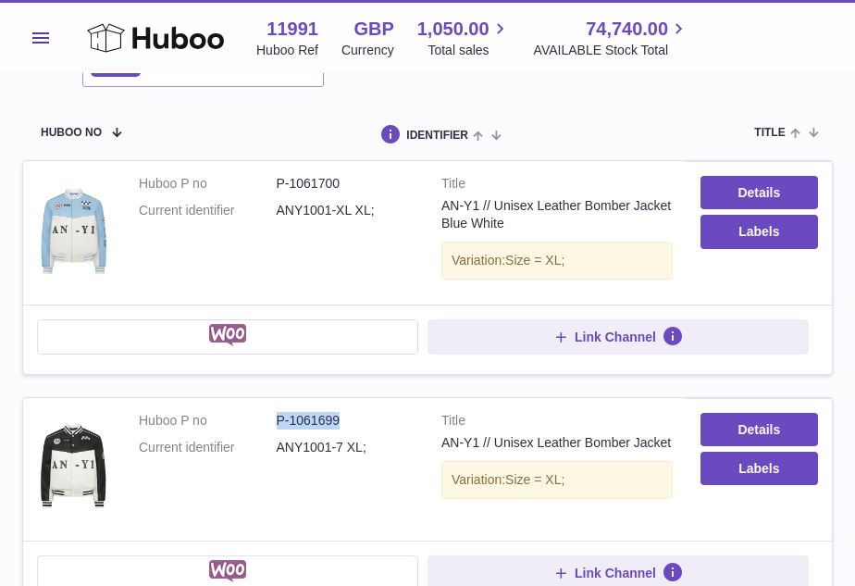
drag, startPoint x: 345, startPoint y: 425, endPoint x: 276, endPoint y: 416, distance: 70.0
click at [277, 415] on dd "P-1061699" at bounding box center [346, 421] width 138 height 18
copy dd "P-1061699"
click at [342, 412] on dd "P-1061699" at bounding box center [346, 421] width 138 height 18
drag, startPoint x: 338, startPoint y: 416, endPoint x: 292, endPoint y: 416, distance: 46.3
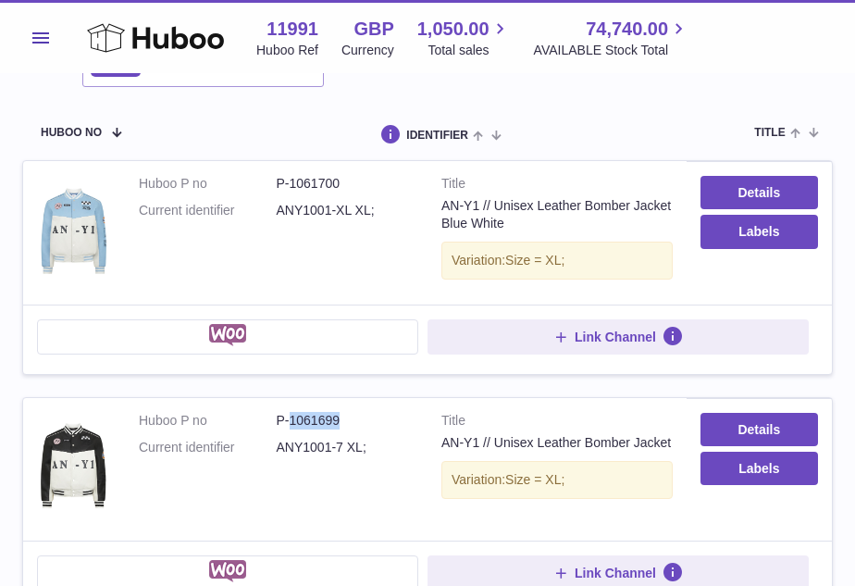
click at [292, 416] on dd "P-1061699" at bounding box center [346, 421] width 138 height 18
copy dd "1061699"
click at [292, 194] on dl "Huboo P no P-1061700 Current identifier ANY1001-XL XL;" at bounding box center [276, 202] width 275 height 54
drag, startPoint x: 342, startPoint y: 182, endPoint x: 271, endPoint y: 184, distance: 71.3
click at [271, 184] on dl "Huboo P no P-1061700 Current identifier ANY1001-XL XL;" at bounding box center [276, 202] width 275 height 54
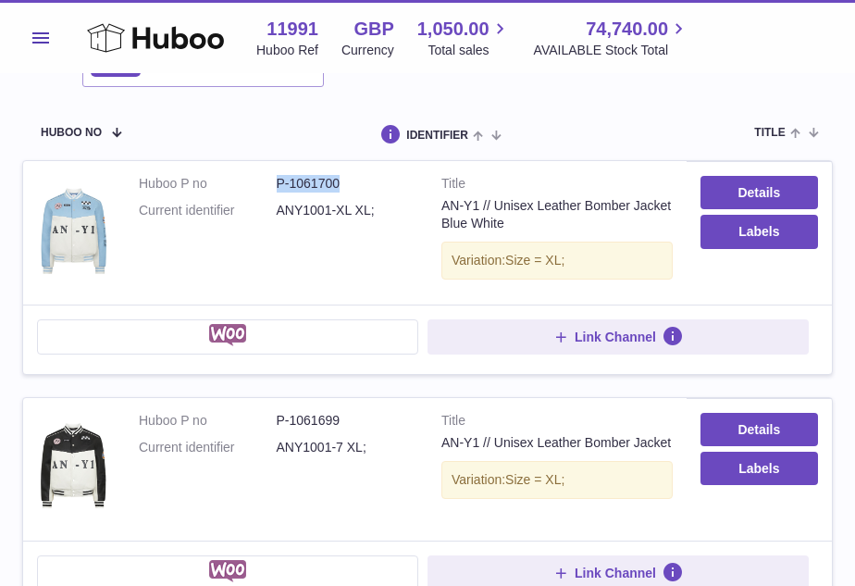
click at [338, 179] on dd "P-1061700" at bounding box center [346, 184] width 138 height 18
drag, startPoint x: 342, startPoint y: 177, endPoint x: 279, endPoint y: 182, distance: 63.2
click at [279, 182] on dd "P-1061700" at bounding box center [346, 184] width 138 height 18
copy dd "P-1061700"
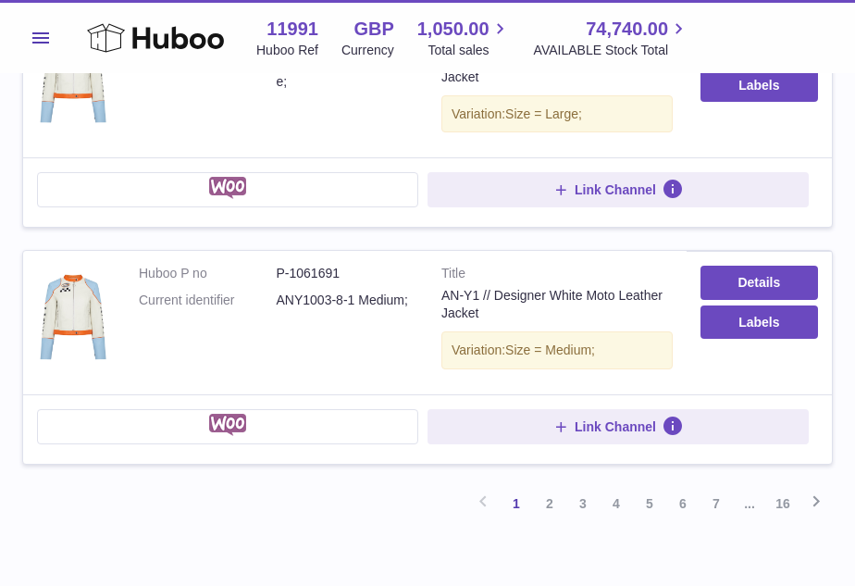
scroll to position [2235, 0]
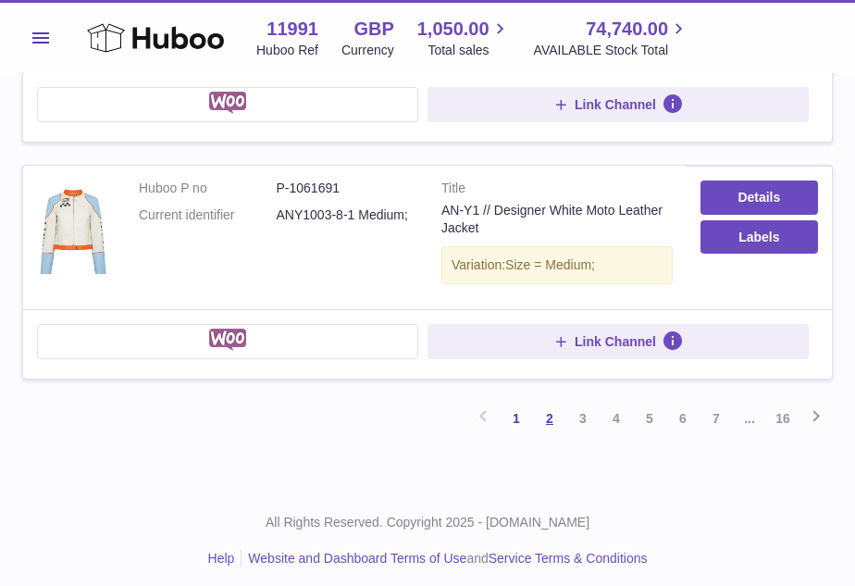
click at [552, 411] on link "2" at bounding box center [549, 418] width 33 height 33
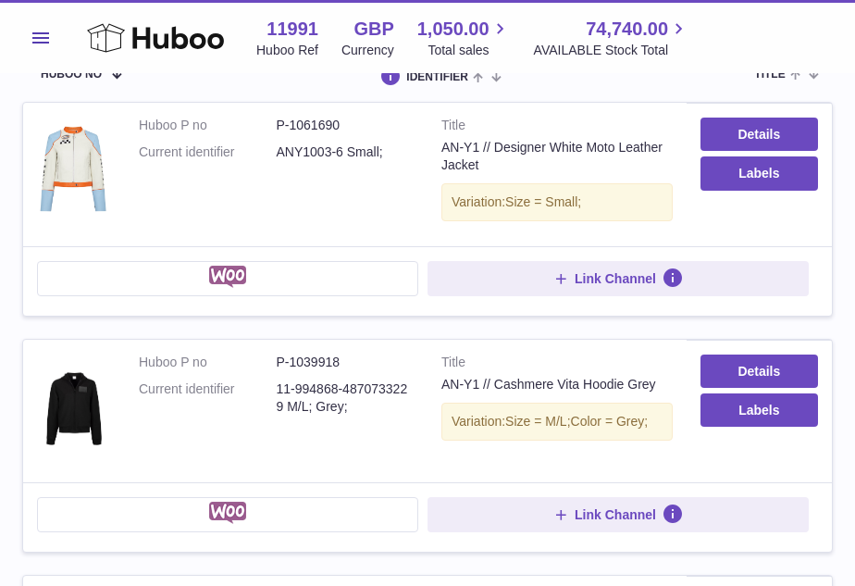
scroll to position [68, 0]
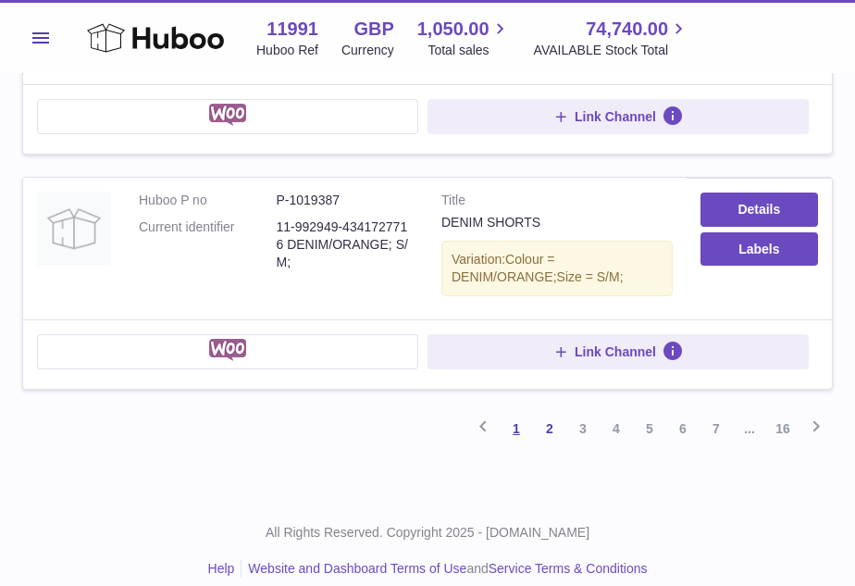
click at [518, 416] on link "1" at bounding box center [516, 428] width 33 height 33
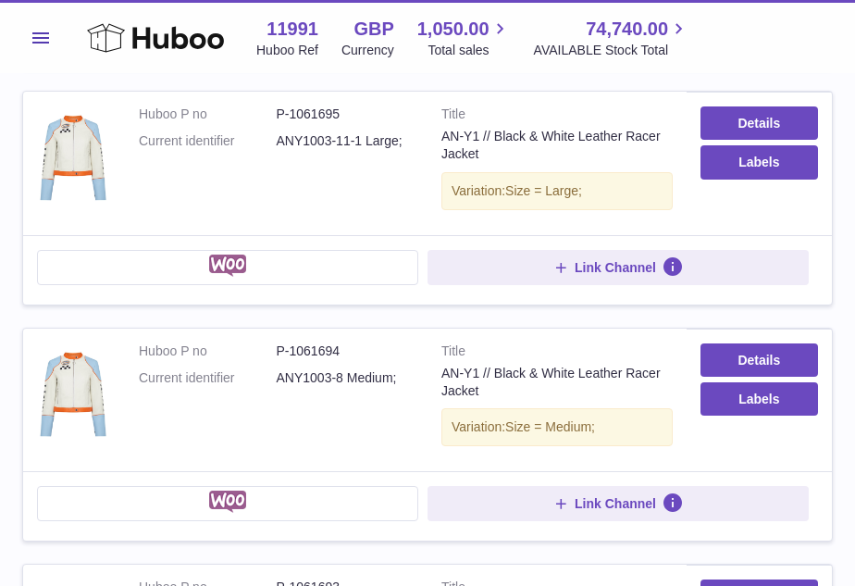
scroll to position [1447, 0]
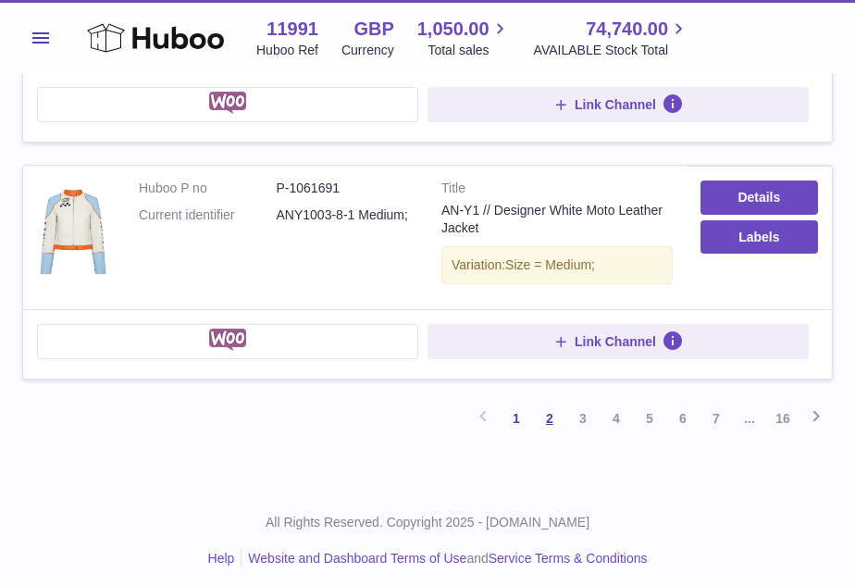
click at [553, 405] on link "2" at bounding box center [549, 418] width 33 height 33
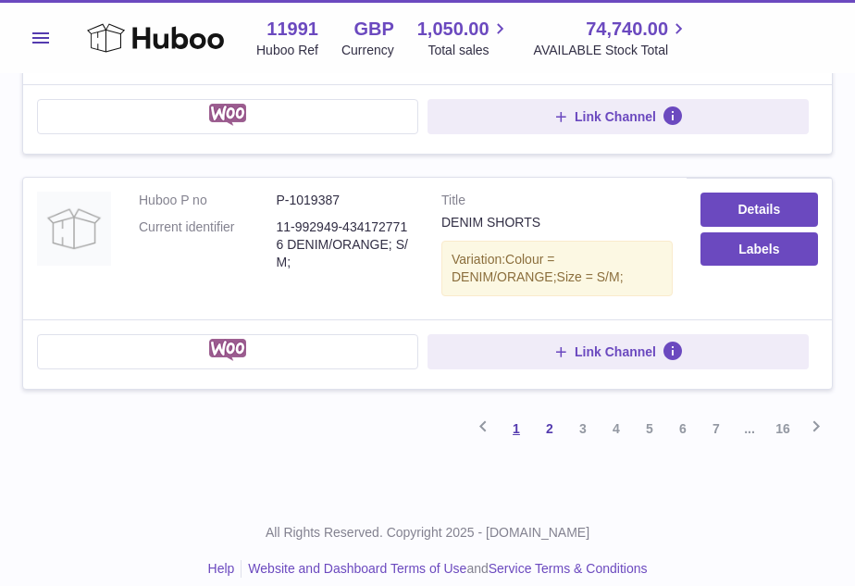
click at [512, 412] on link "1" at bounding box center [516, 428] width 33 height 33
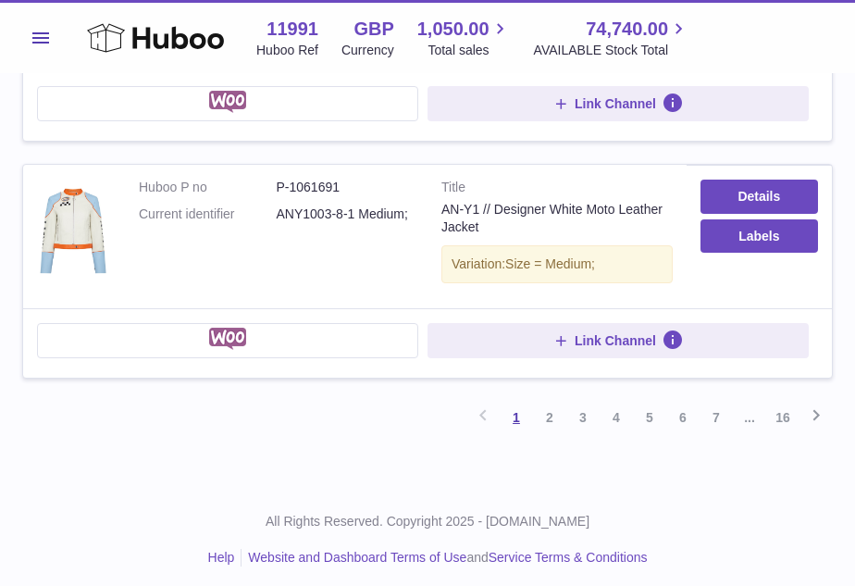
scroll to position [2320, 0]
click at [547, 408] on link "2" at bounding box center [549, 418] width 33 height 33
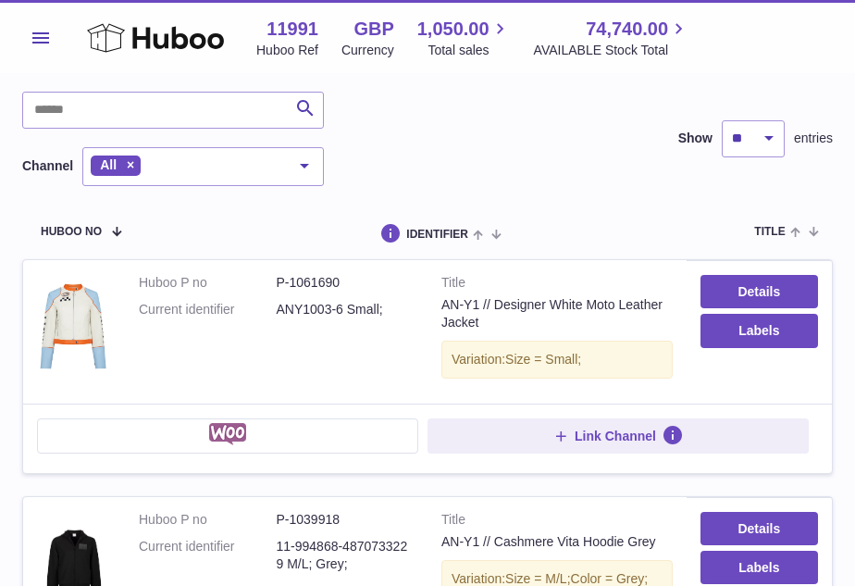
scroll to position [112, 0]
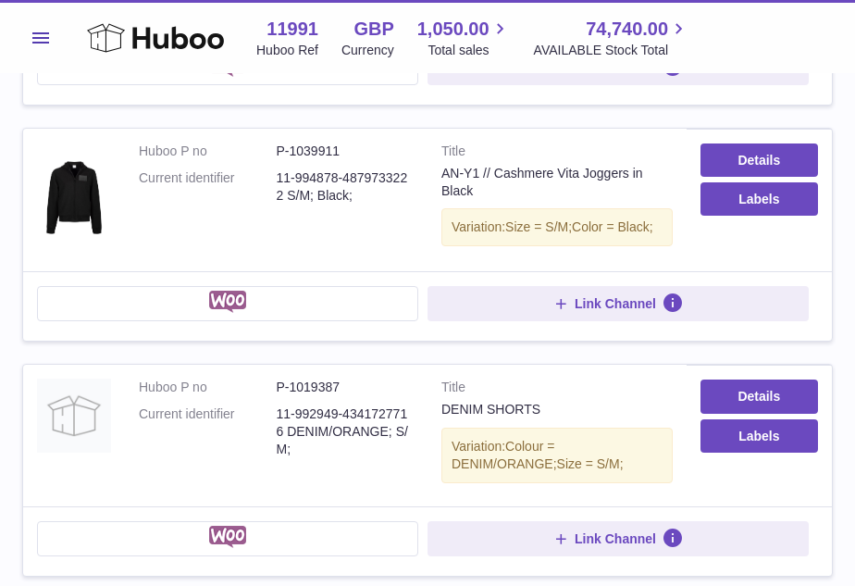
scroll to position [2188, 0]
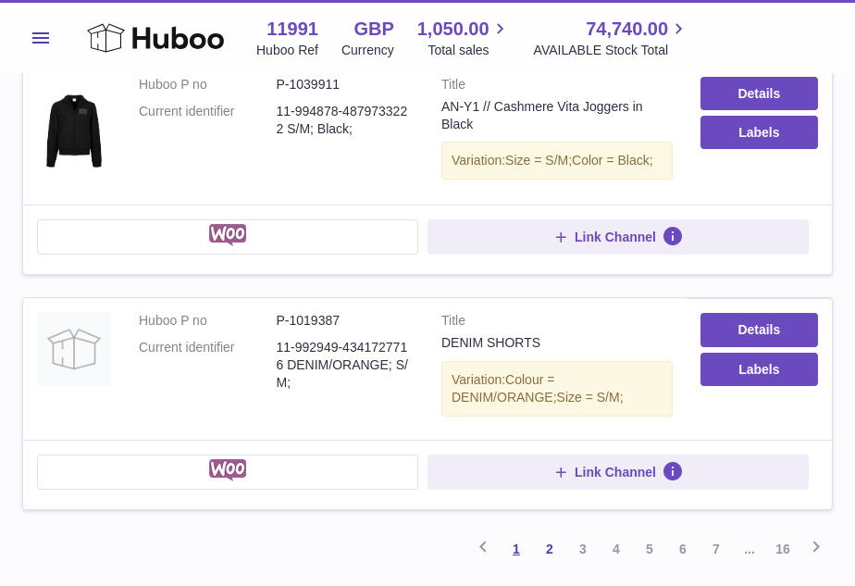
click at [528, 533] on link "1" at bounding box center [516, 548] width 33 height 33
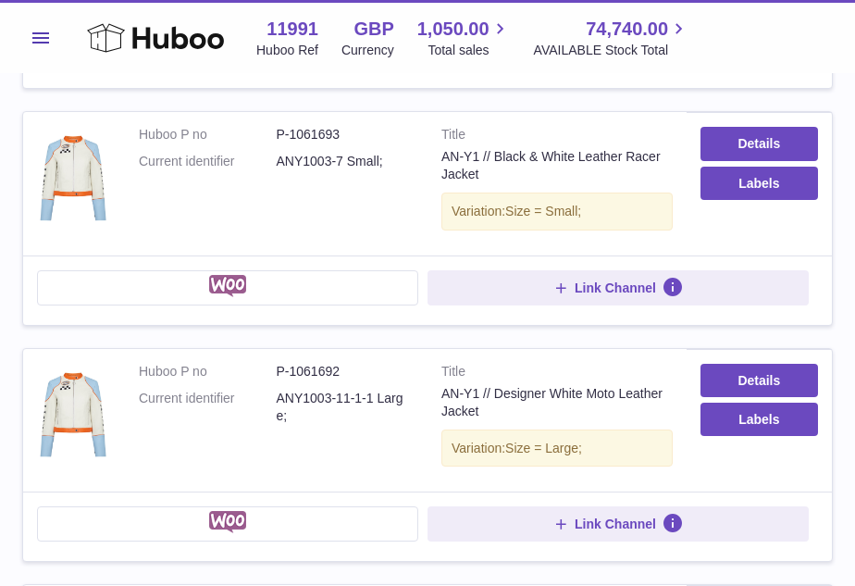
scroll to position [1904, 0]
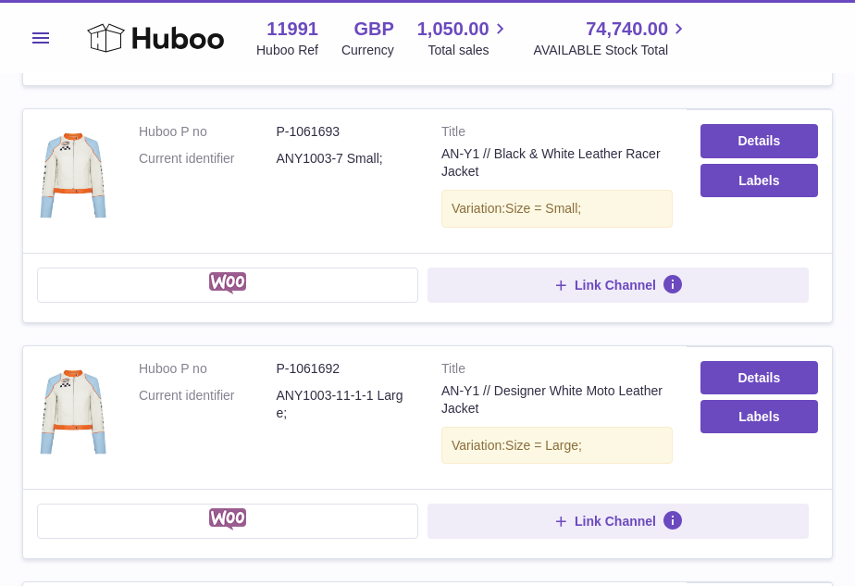
drag, startPoint x: 342, startPoint y: 149, endPoint x: 354, endPoint y: 149, distance: 13.0
click at [354, 150] on dd "ANY1003-7 Small;" at bounding box center [346, 159] width 138 height 18
click at [496, 147] on div "AN-Y1 // Black & White Leather Racer Jacket" at bounding box center [556, 162] width 231 height 35
drag, startPoint x: 491, startPoint y: 163, endPoint x: 424, endPoint y: 143, distance: 69.4
click at [425, 143] on tr "Huboo P no P-1061693 Current identifier ANY1003-7 Small; Title AN-Y1 // Black &…" at bounding box center [427, 215] width 811 height 215
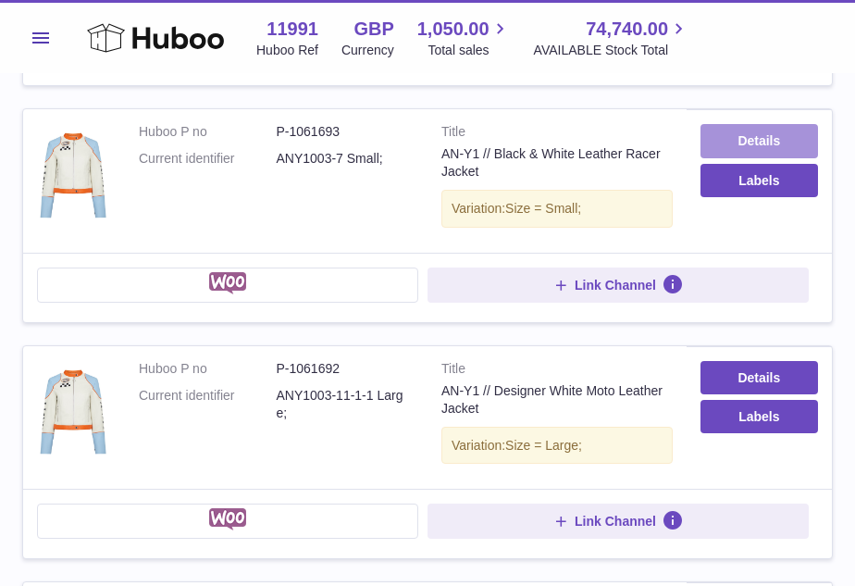
click at [792, 131] on link "Details" at bounding box center [760, 140] width 118 height 33
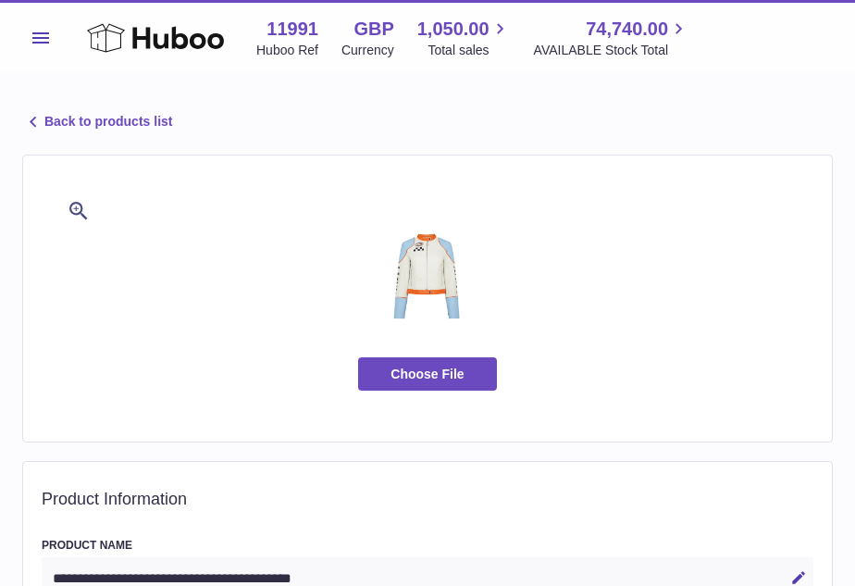
select select
select select "***"
click at [42, 121] on icon at bounding box center [33, 122] width 22 height 22
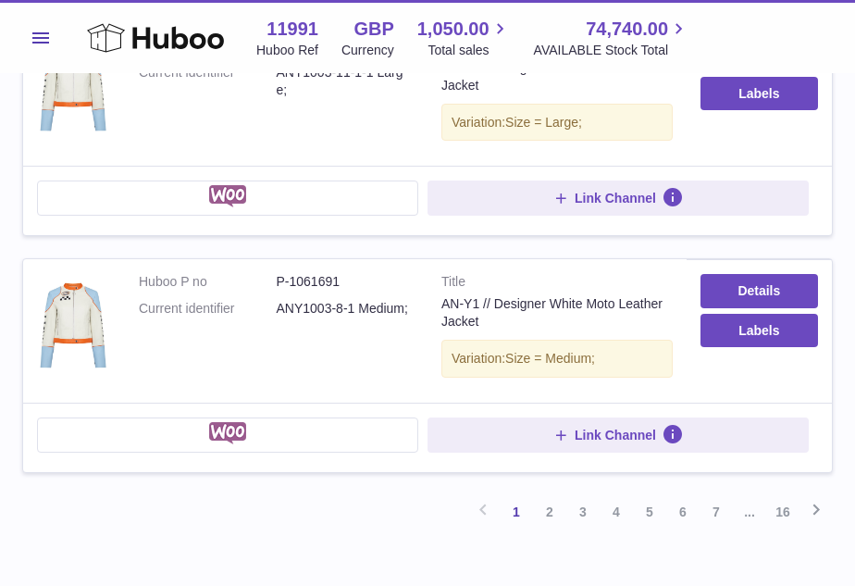
scroll to position [2231, 0]
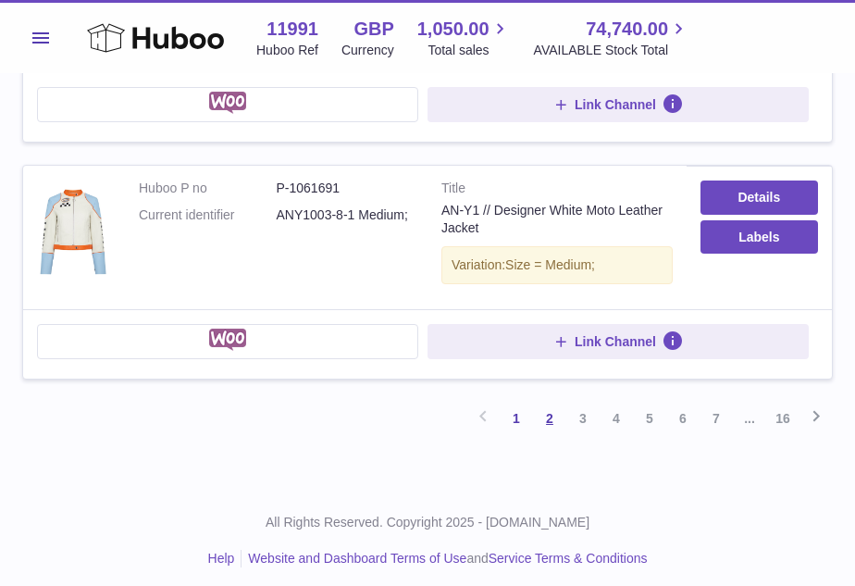
click at [550, 414] on link "2" at bounding box center [549, 418] width 33 height 33
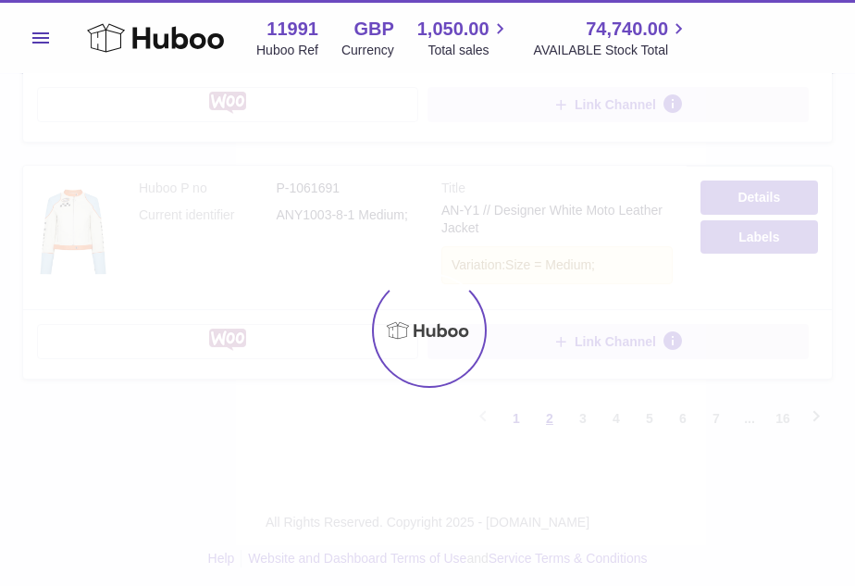
scroll to position [74, 0]
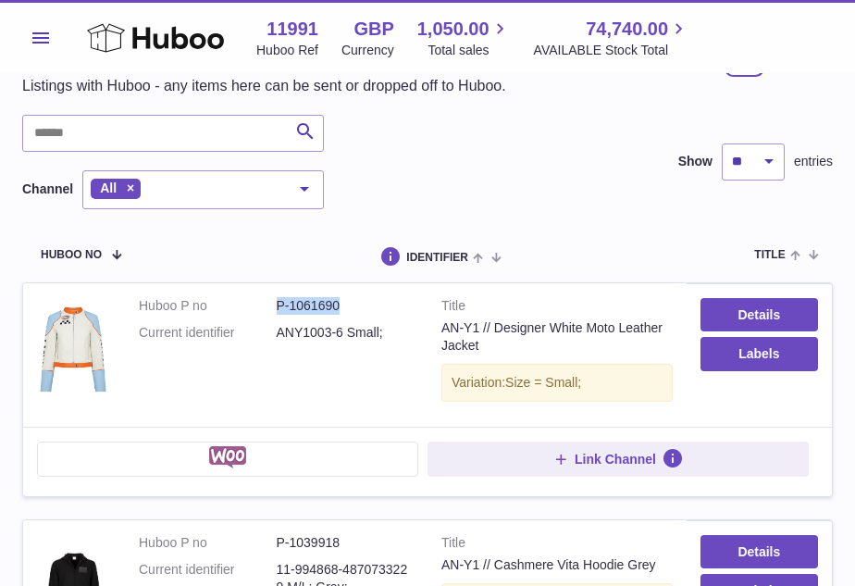
drag, startPoint x: 357, startPoint y: 309, endPoint x: 274, endPoint y: 307, distance: 83.3
click at [274, 307] on dl "Huboo P no P-1061690 Current identifier ANY1003-6 Small;" at bounding box center [276, 324] width 275 height 54
drag, startPoint x: 382, startPoint y: 330, endPoint x: 290, endPoint y: 329, distance: 92.6
click at [291, 329] on dd "ANY1003-6 Small;" at bounding box center [346, 333] width 138 height 18
drag, startPoint x: 359, startPoint y: 303, endPoint x: 274, endPoint y: 303, distance: 85.2
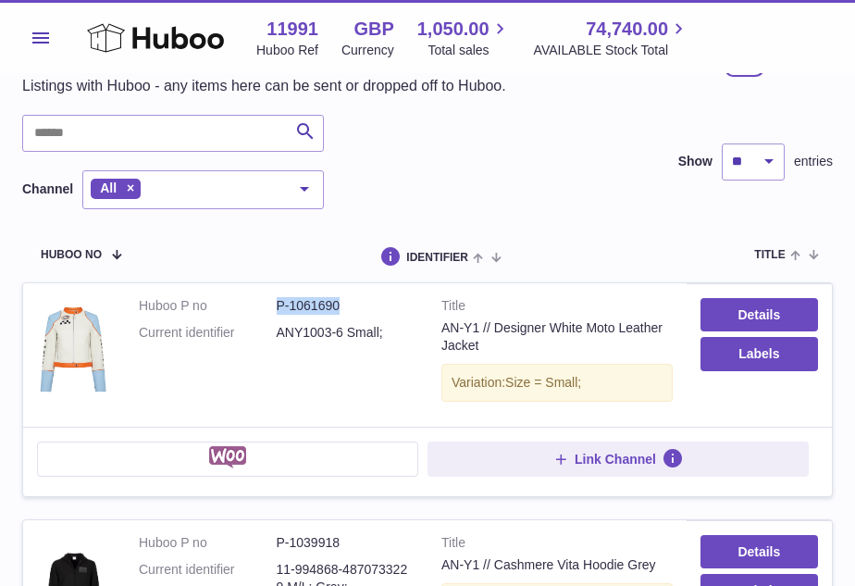
click at [274, 303] on dl "Huboo P no P-1061690 Current identifier ANY1003-6 Small;" at bounding box center [276, 324] width 275 height 54
copy dl "P-1061690"
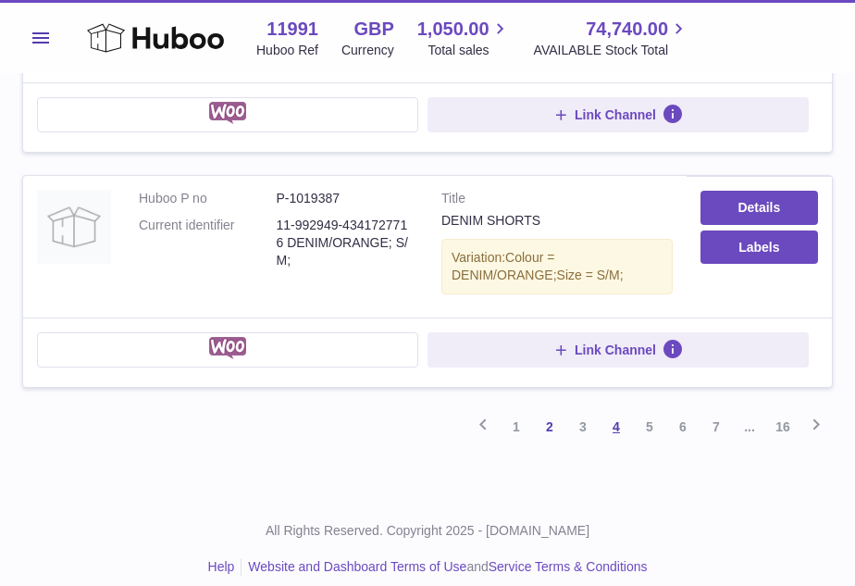
scroll to position [2308, 0]
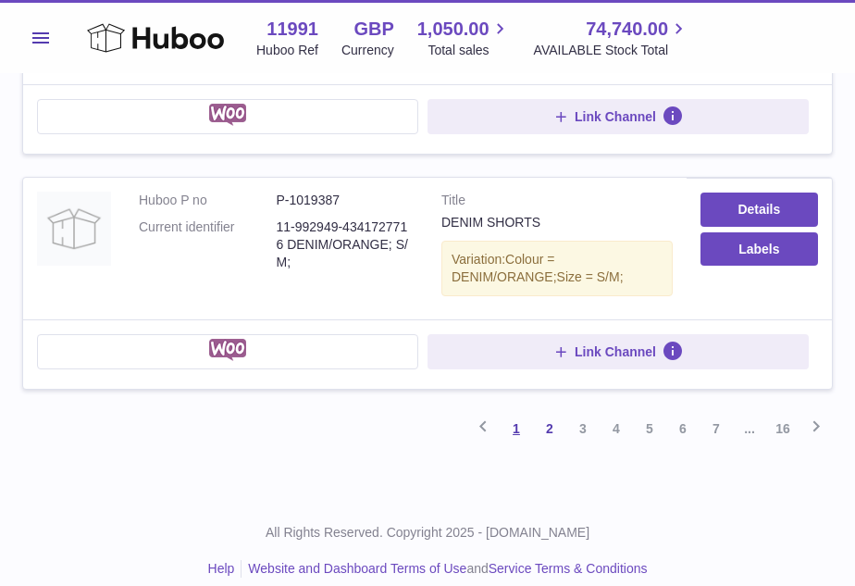
click at [523, 413] on link "1" at bounding box center [516, 428] width 33 height 33
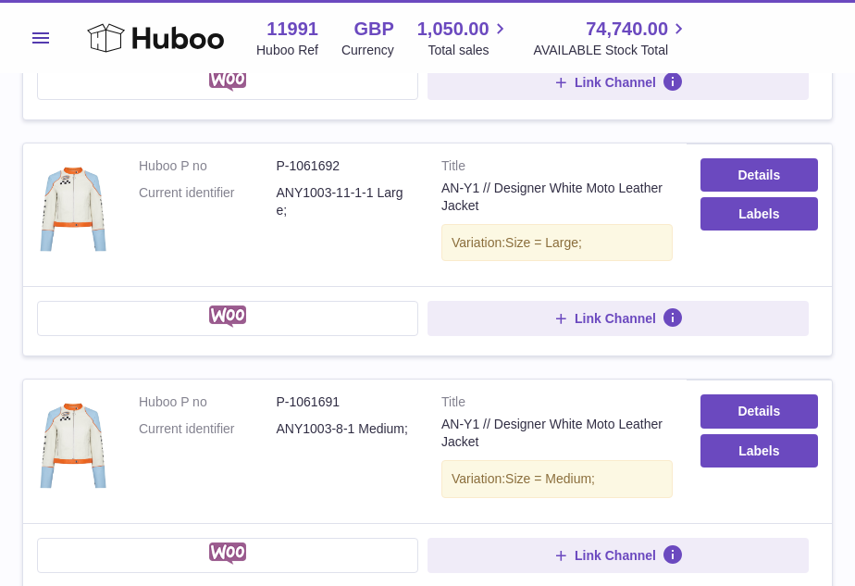
scroll to position [2119, 0]
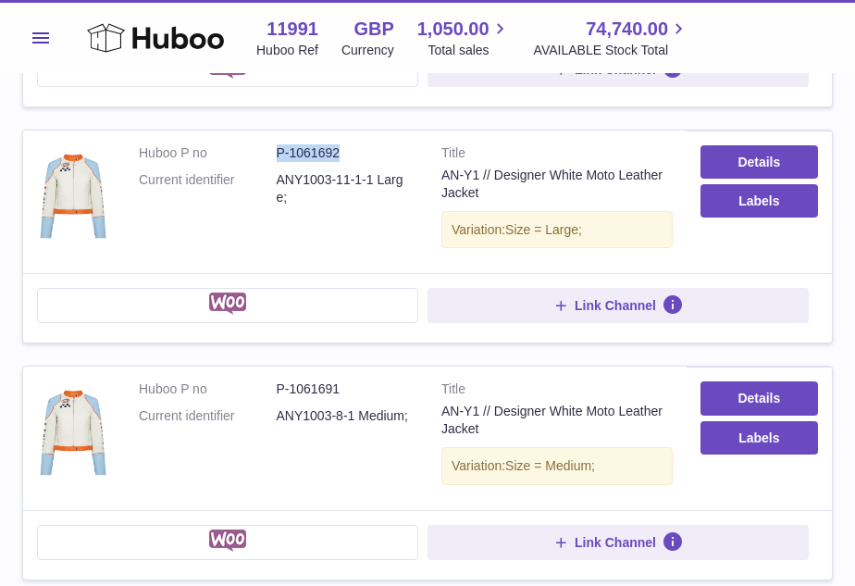
drag, startPoint x: 354, startPoint y: 151, endPoint x: 272, endPoint y: 150, distance: 81.5
click at [272, 150] on dl "Huboo P no P-1061692 Current identifier ANY1003-11-1-1 Large;" at bounding box center [276, 179] width 275 height 71
drag, startPoint x: 345, startPoint y: 385, endPoint x: 262, endPoint y: 385, distance: 83.3
click at [261, 385] on dl "Huboo P no P-1061691 Current identifier ANY1003-8-1 Medium;" at bounding box center [276, 407] width 275 height 54
copy dl "P-1061691"
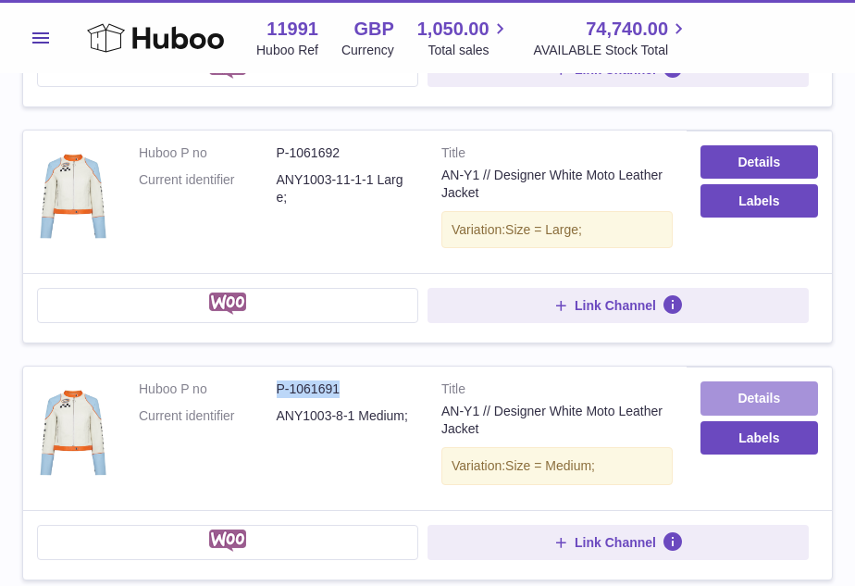
click at [757, 396] on link "Details" at bounding box center [760, 397] width 118 height 33
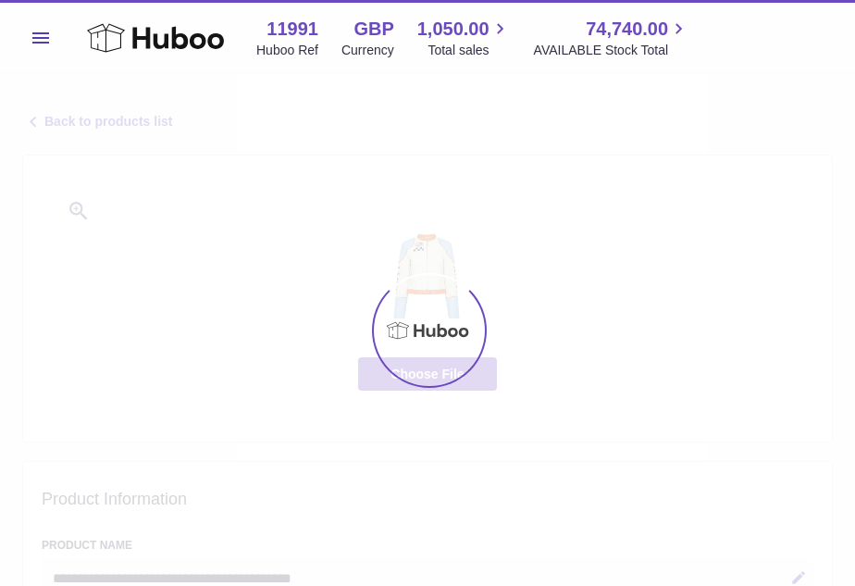
select select
select select "***"
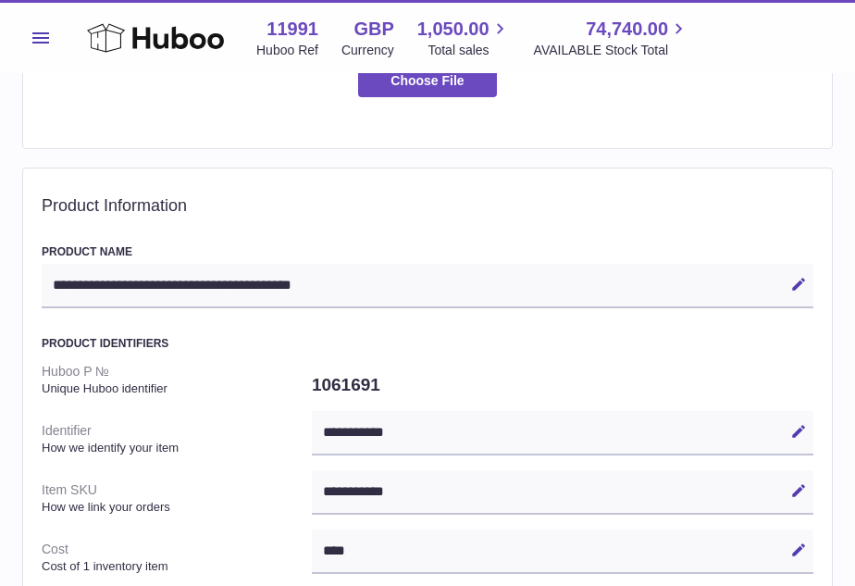
scroll to position [312, 0]
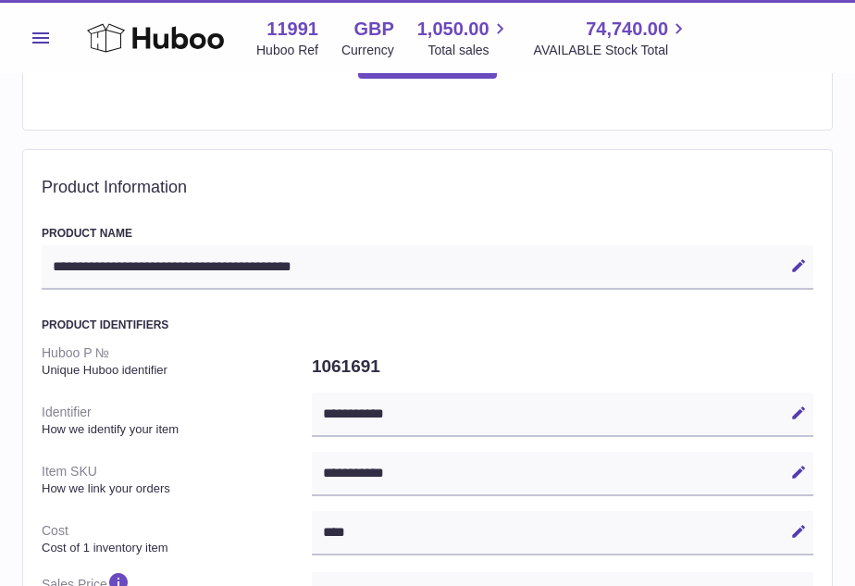
click at [406, 403] on div "**********" at bounding box center [563, 414] width 502 height 44
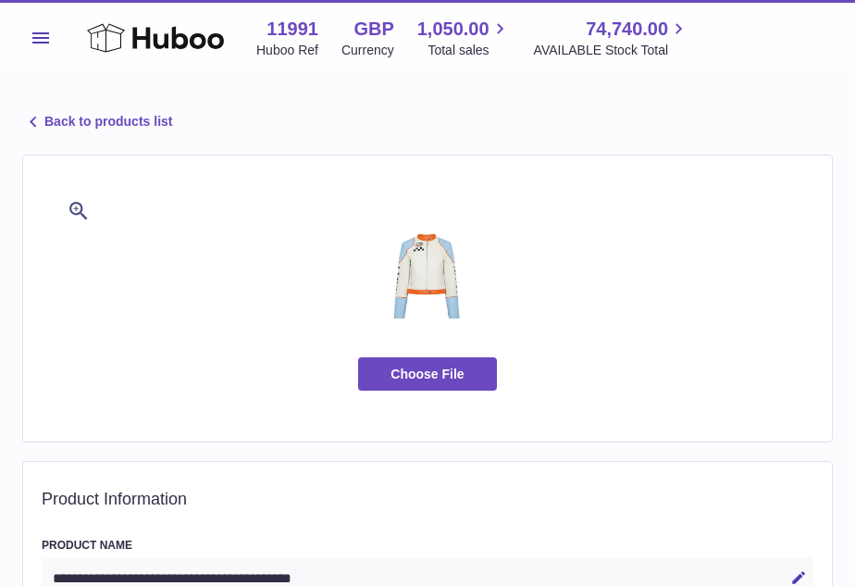
scroll to position [0, 0]
click at [62, 124] on link "Back to products list" at bounding box center [97, 122] width 150 height 22
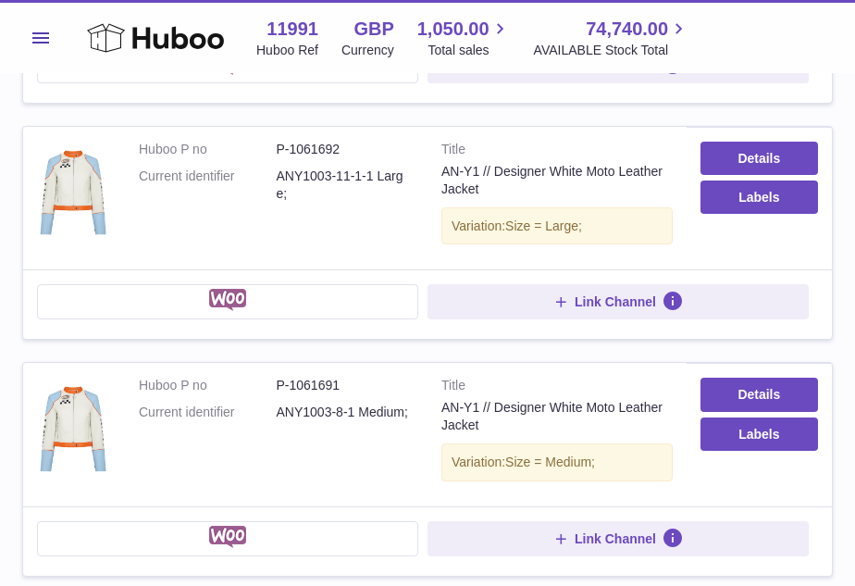
scroll to position [2119, 0]
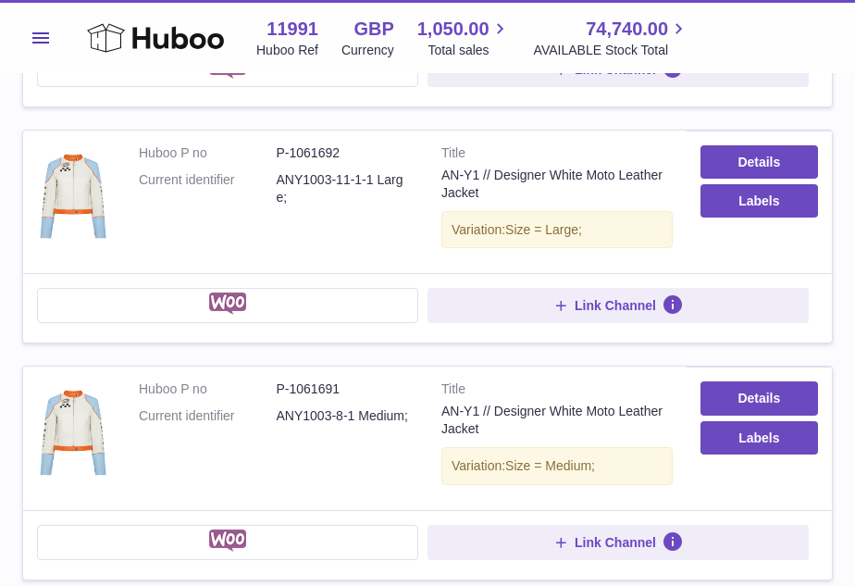
click at [381, 179] on dd "ANY1003-11-1-1 Large;" at bounding box center [346, 188] width 138 height 35
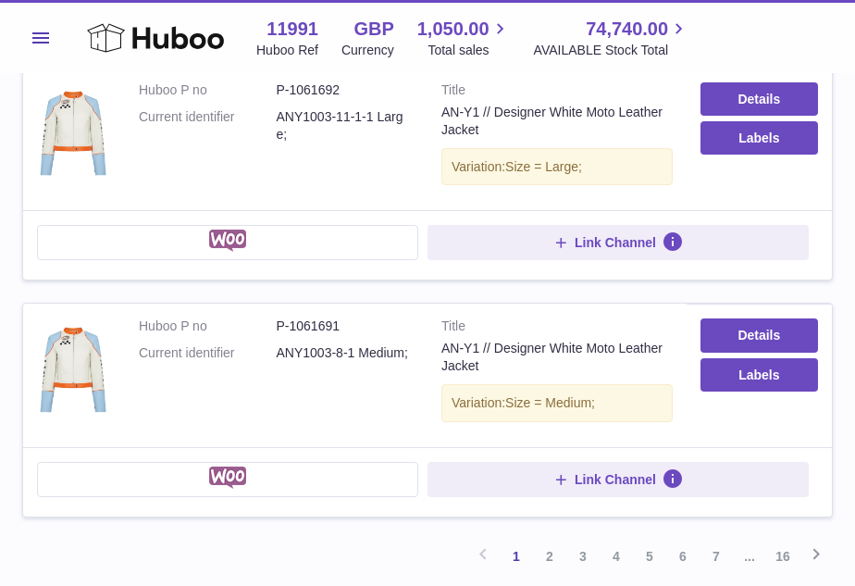
scroll to position [2182, 0]
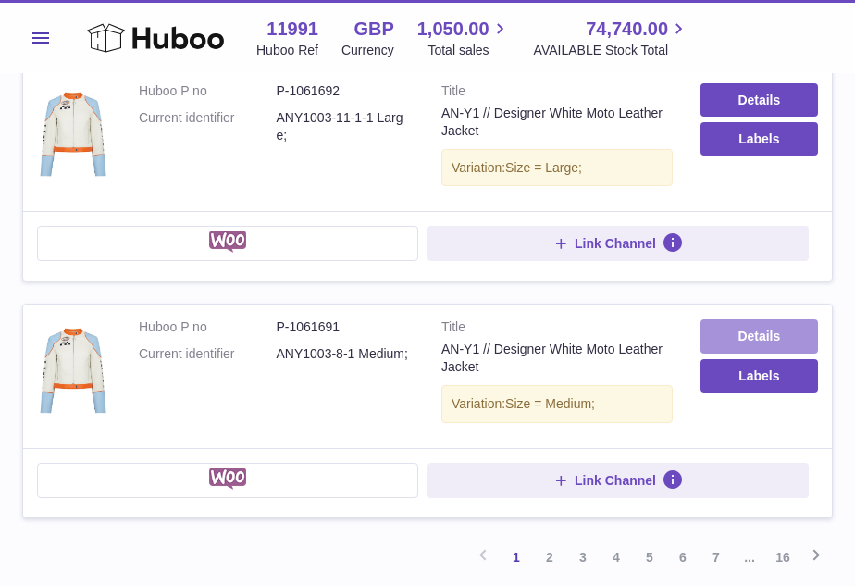
click at [760, 326] on link "Details" at bounding box center [760, 335] width 118 height 33
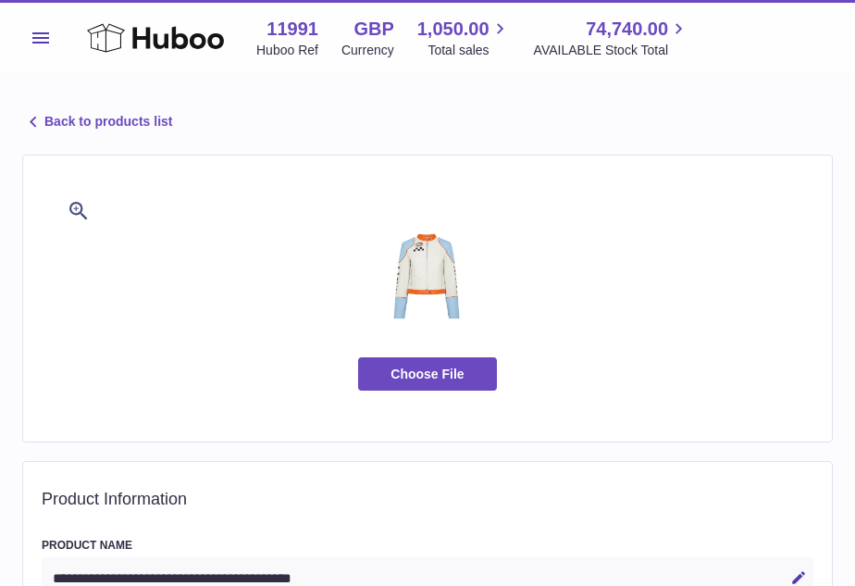
select select
select select "***"
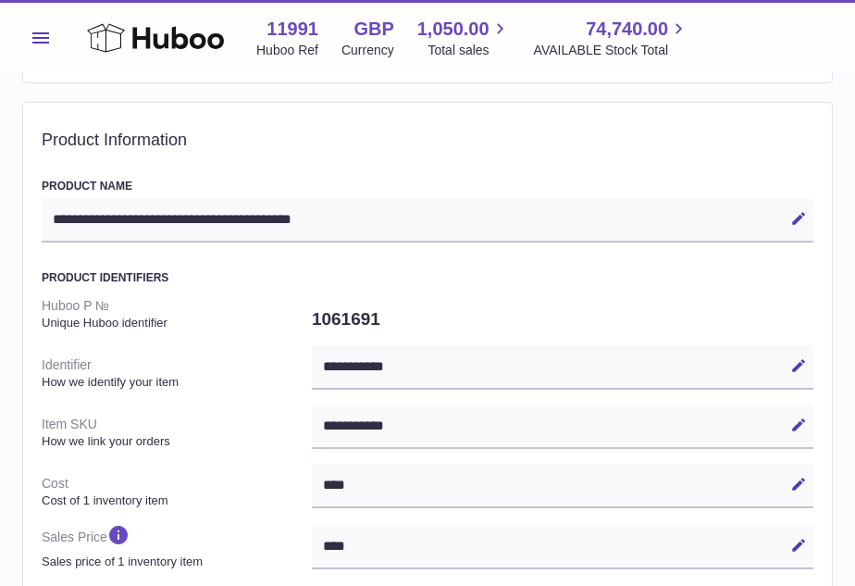
scroll to position [517, 0]
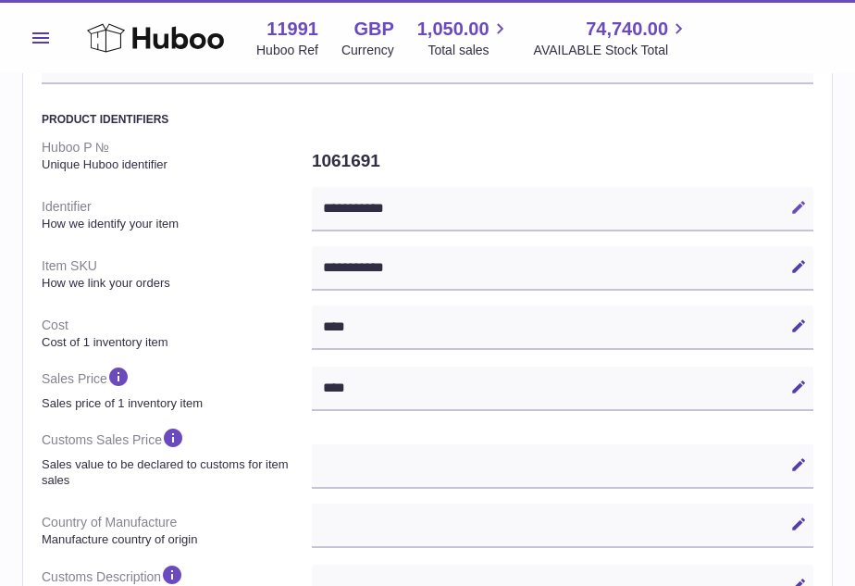
click at [800, 204] on icon at bounding box center [798, 207] width 17 height 17
click at [801, 265] on icon at bounding box center [798, 266] width 17 height 17
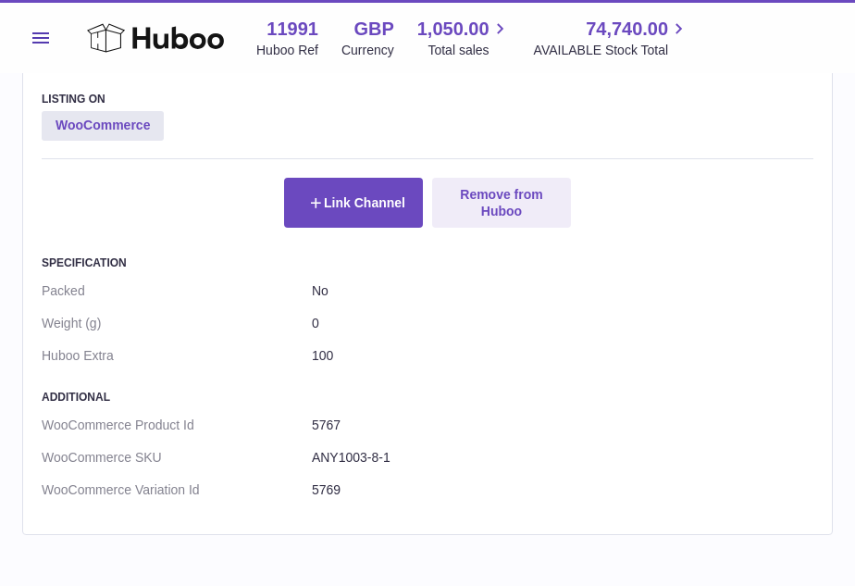
scroll to position [1283, 0]
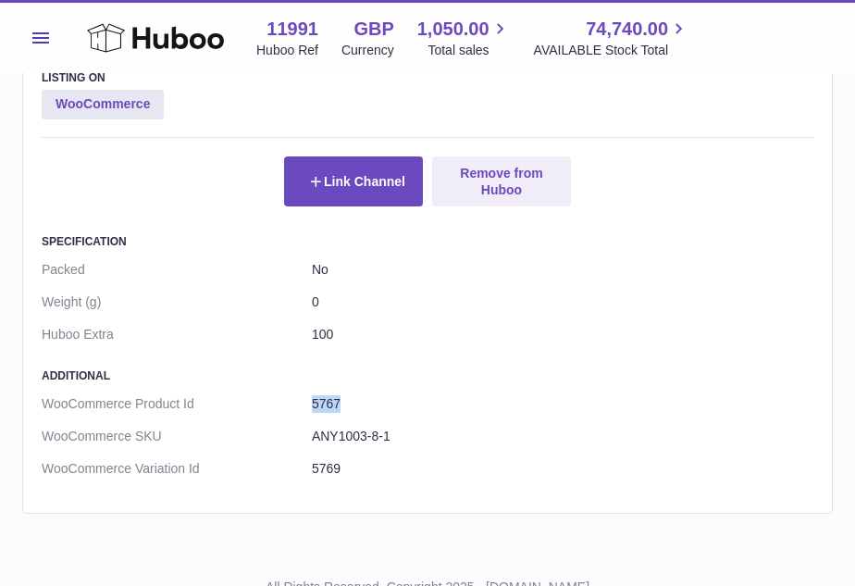
drag, startPoint x: 350, startPoint y: 391, endPoint x: 293, endPoint y: 390, distance: 56.5
click at [292, 390] on dl "WooCommerce Product Id 5767 WooCommerce SKU ANY1003-8-1 WooCommerce Variation I…" at bounding box center [428, 436] width 772 height 97
click at [344, 390] on dd "5767" at bounding box center [563, 404] width 502 height 32
drag, startPoint x: 352, startPoint y: 387, endPoint x: 311, endPoint y: 392, distance: 41.1
click at [312, 392] on dd "5767" at bounding box center [563, 404] width 502 height 32
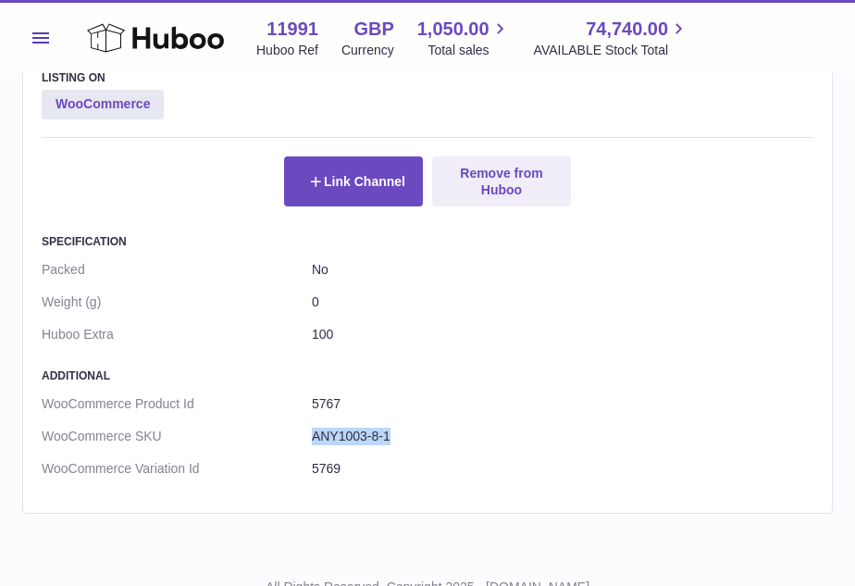
drag, startPoint x: 405, startPoint y: 416, endPoint x: 312, endPoint y: 417, distance: 93.5
click at [312, 420] on dd "ANY1003-8-1" at bounding box center [563, 436] width 502 height 32
copy dd "ANY1003-8-1"
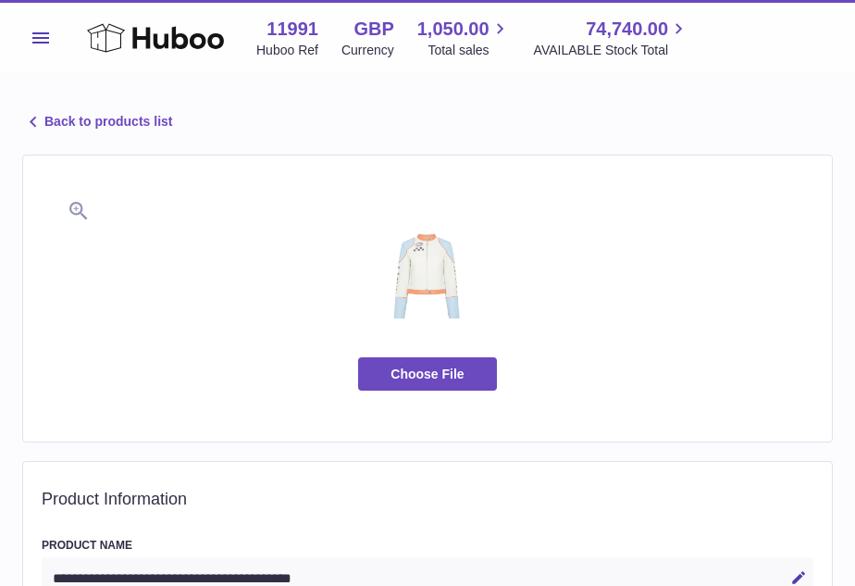
scroll to position [0, 0]
click at [108, 126] on link "Back to products list" at bounding box center [97, 122] width 150 height 22
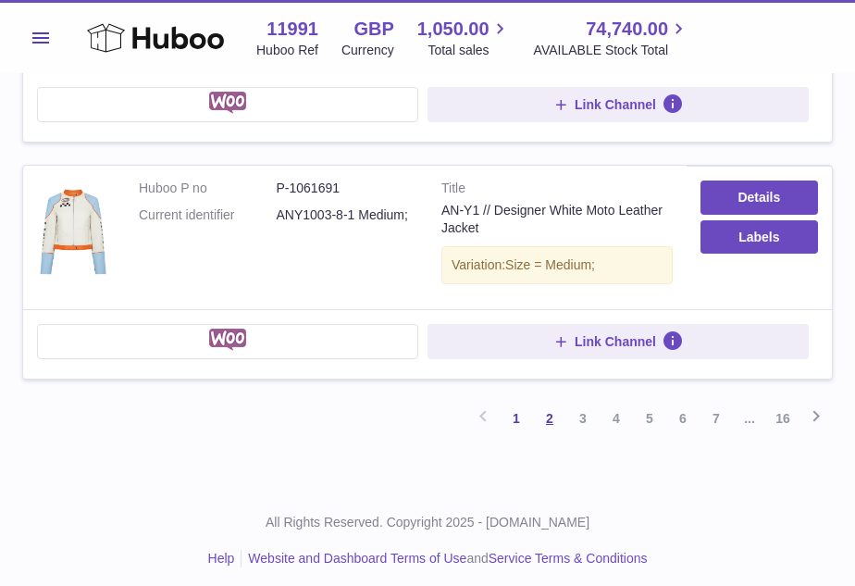
click at [556, 409] on link "2" at bounding box center [549, 418] width 33 height 33
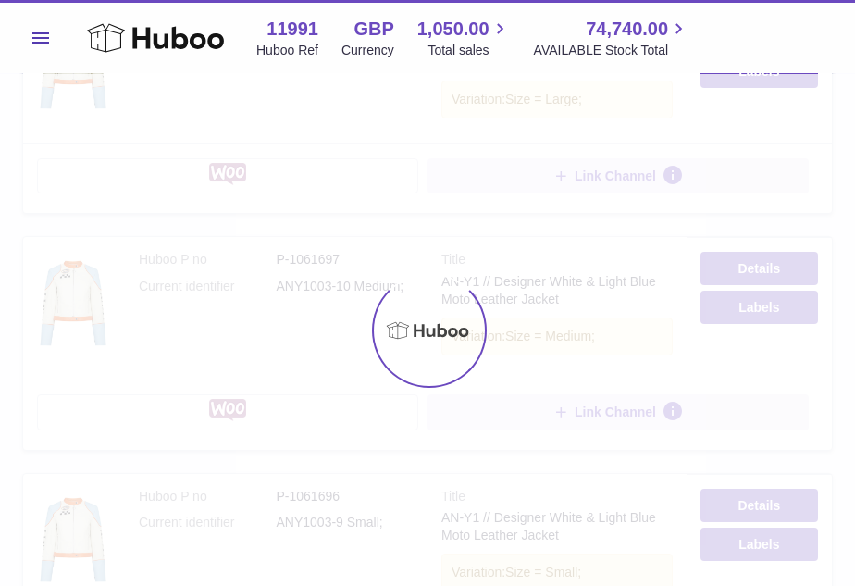
scroll to position [74, 0]
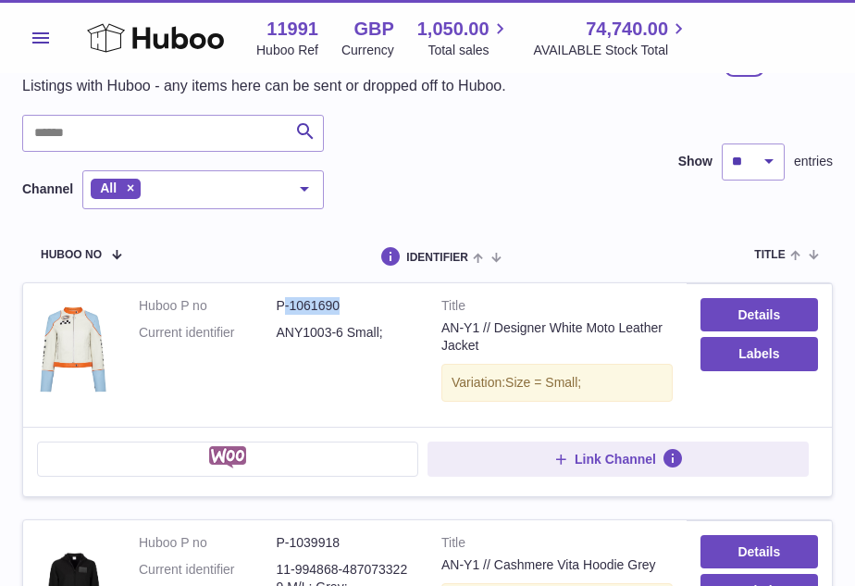
drag, startPoint x: 346, startPoint y: 303, endPoint x: 282, endPoint y: 302, distance: 63.9
click at [282, 302] on dd "P-1061690" at bounding box center [346, 306] width 138 height 18
click at [321, 333] on dd "ANY1003-6 Small;" at bounding box center [346, 333] width 138 height 18
click at [799, 312] on link "Details" at bounding box center [760, 314] width 118 height 33
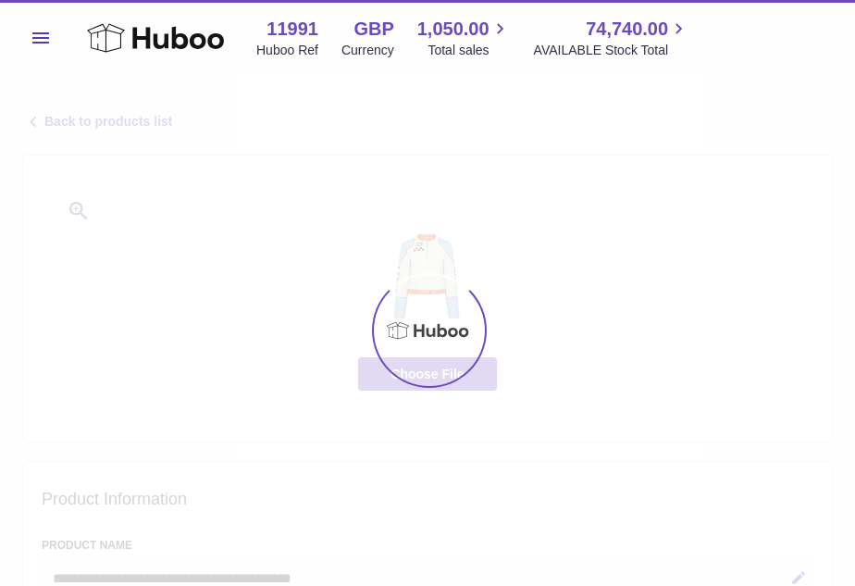
select select
select select "***"
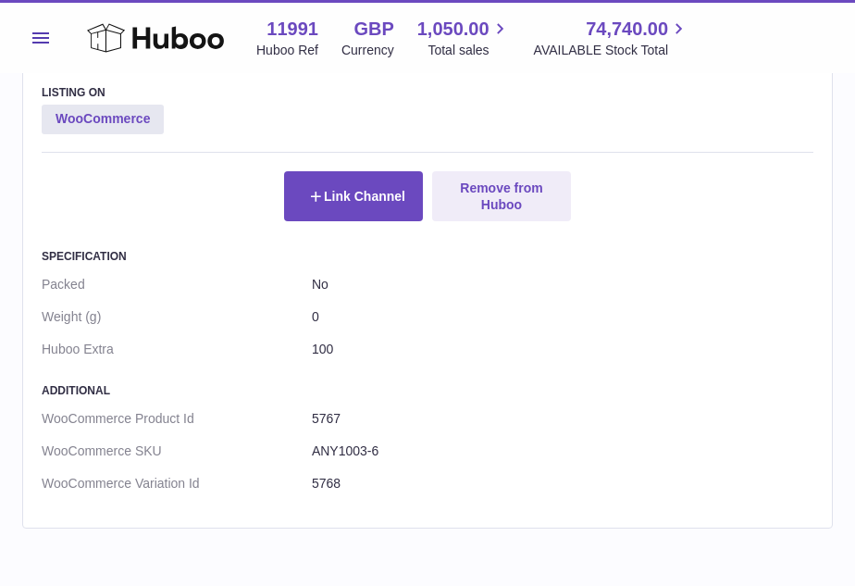
scroll to position [1335, 0]
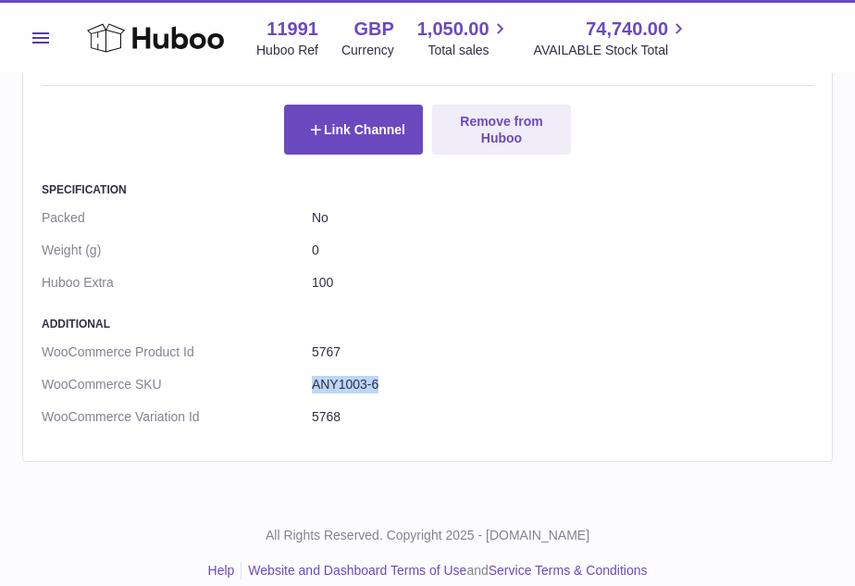
drag, startPoint x: 403, startPoint y: 367, endPoint x: 290, endPoint y: 367, distance: 112.9
click at [290, 367] on dl "WooCommerce Product Id 5767 WooCommerce SKU ANY1003-6 WooCommerce Variation Id …" at bounding box center [428, 384] width 772 height 97
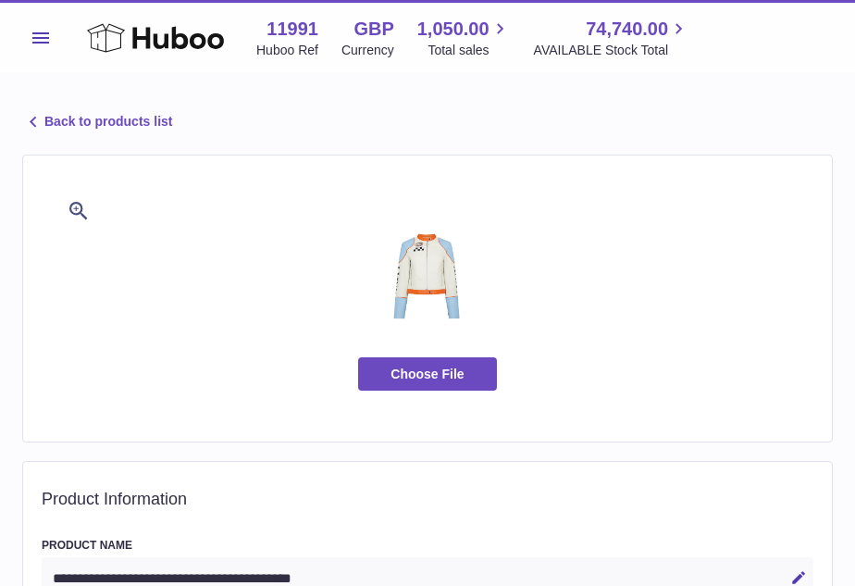
scroll to position [0, 0]
click at [94, 121] on link "Back to products list" at bounding box center [97, 122] width 150 height 22
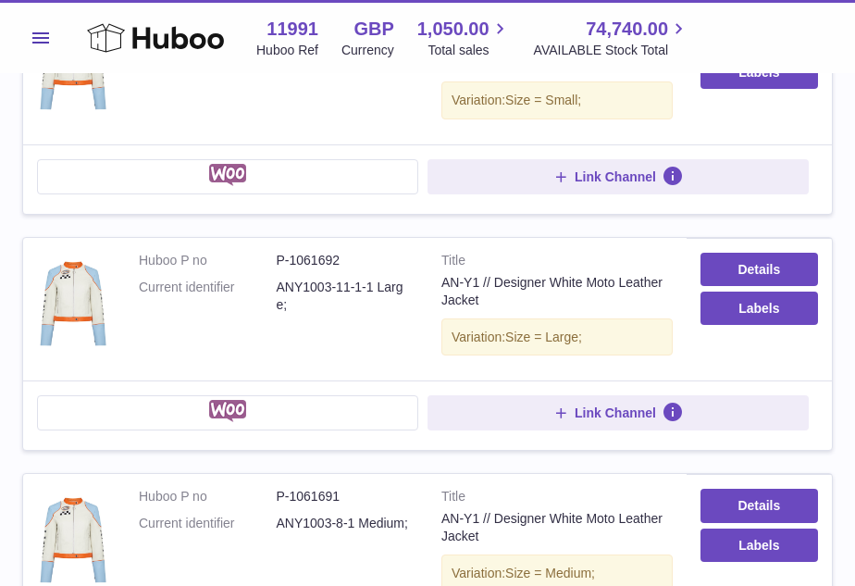
scroll to position [2003, 0]
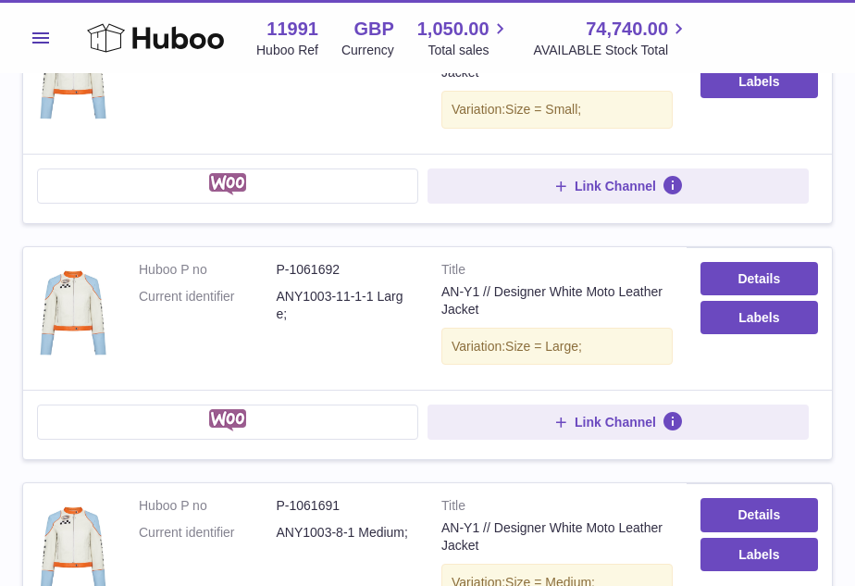
drag, startPoint x: 413, startPoint y: 291, endPoint x: 273, endPoint y: 287, distance: 139.8
click at [273, 288] on dl "Huboo P no P-1061692 Current identifier ANY1003-11-1-1 Large;" at bounding box center [276, 296] width 275 height 71
copy dl "ANY1003-11-1-1 Large;"
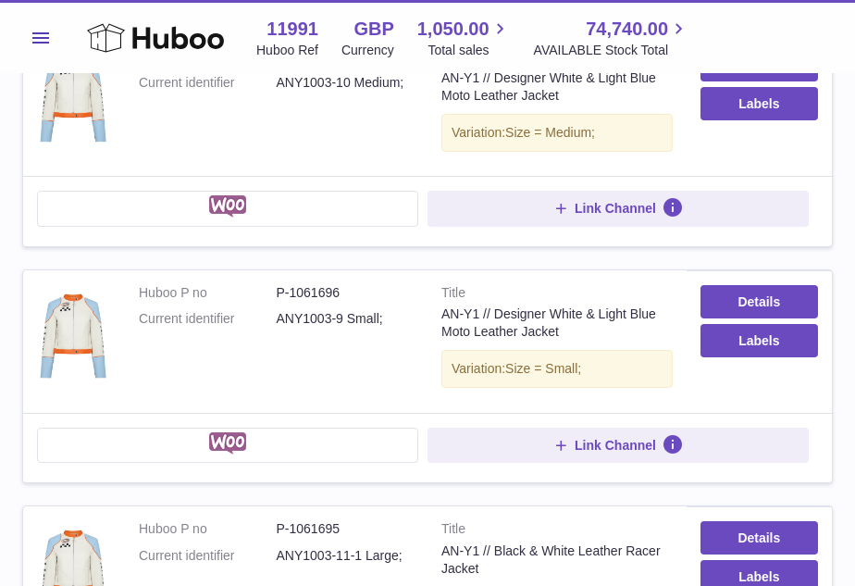
scroll to position [1021, 0]
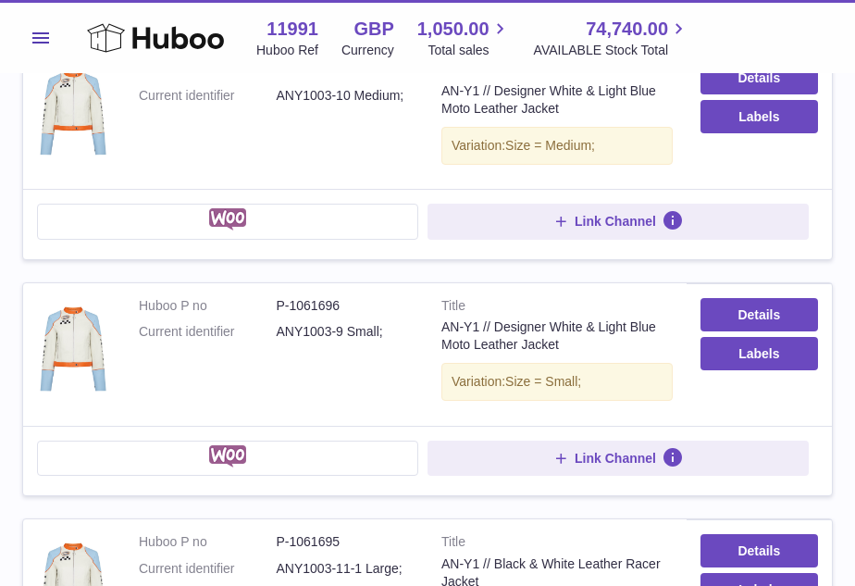
drag, startPoint x: 382, startPoint y: 326, endPoint x: 274, endPoint y: 328, distance: 108.3
click at [274, 328] on dl "Huboo P no P-1061696 Current identifier ANY1003-9 Small;" at bounding box center [276, 324] width 275 height 54
copy dl "ANY1003-9 Small;"
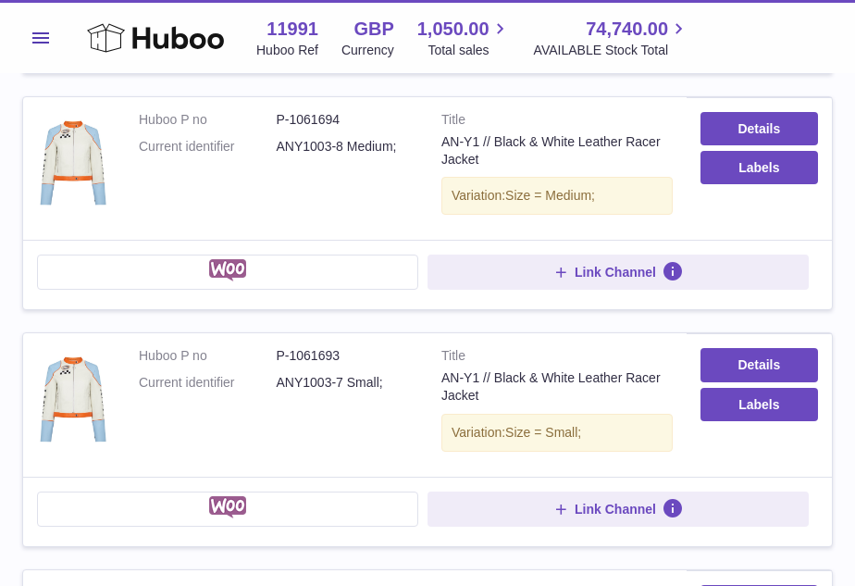
scroll to position [1681, 0]
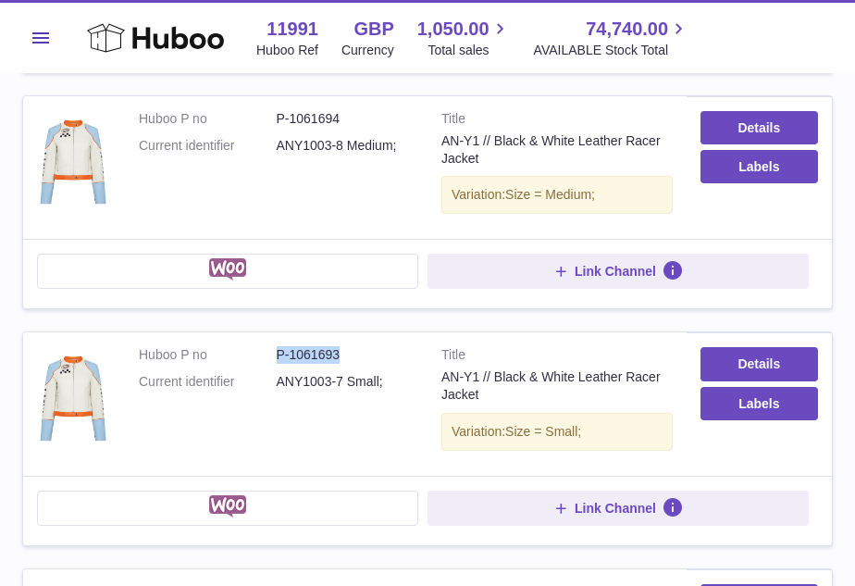
drag, startPoint x: 342, startPoint y: 347, endPoint x: 262, endPoint y: 346, distance: 80.5
click at [262, 346] on dl "Huboo P no P-1061693 Current identifier ANY1003-7 Small;" at bounding box center [276, 373] width 275 height 54
drag, startPoint x: 389, startPoint y: 369, endPoint x: 273, endPoint y: 375, distance: 115.8
click at [273, 375] on dl "Huboo P no P-1061693 Current identifier ANY1003-7 Small;" at bounding box center [276, 373] width 275 height 54
copy dl "ANY1003-7 Small;"
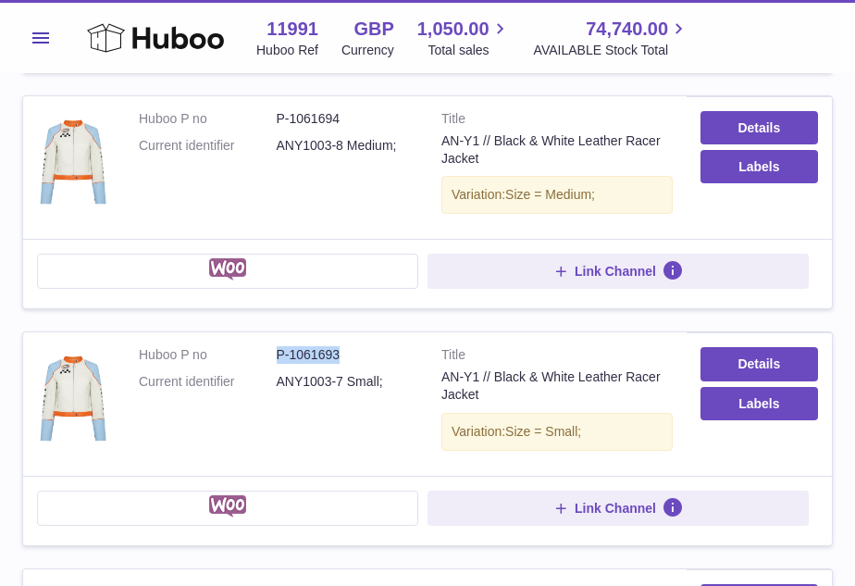
copy dl "ANY1003-7 Small;"
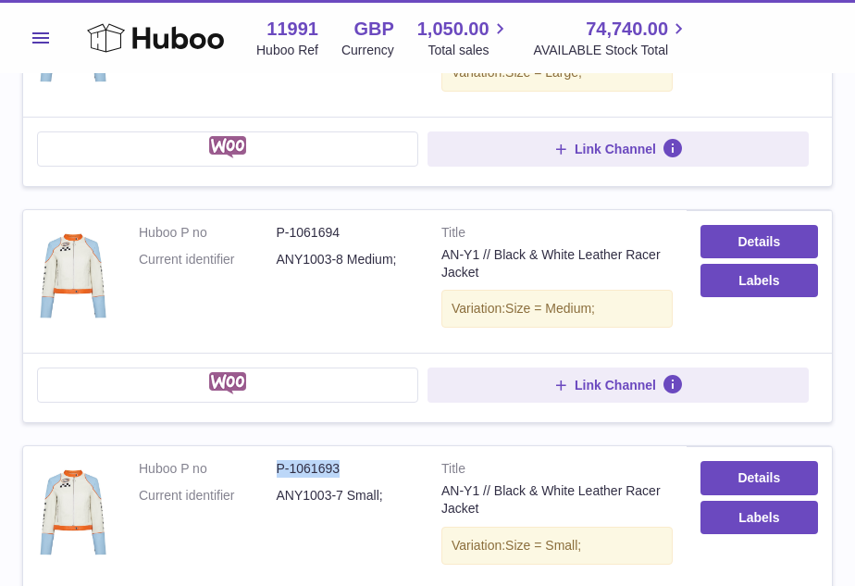
scroll to position [1513, 0]
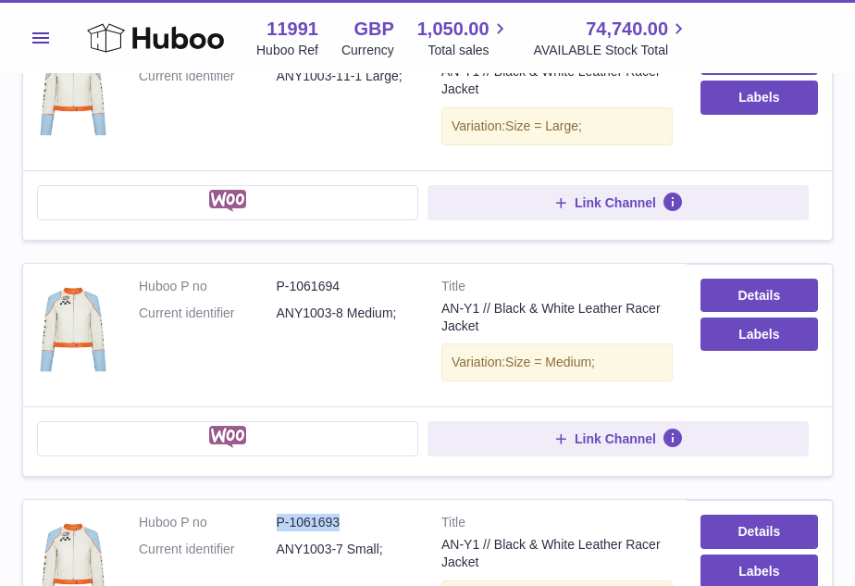
drag, startPoint x: 404, startPoint y: 305, endPoint x: 272, endPoint y: 307, distance: 132.4
click at [272, 307] on dl "Huboo P no P-1061694 Current identifier ANY1003-8 Medium;" at bounding box center [276, 305] width 275 height 54
copy dl "ANY1003-8 Medium;"
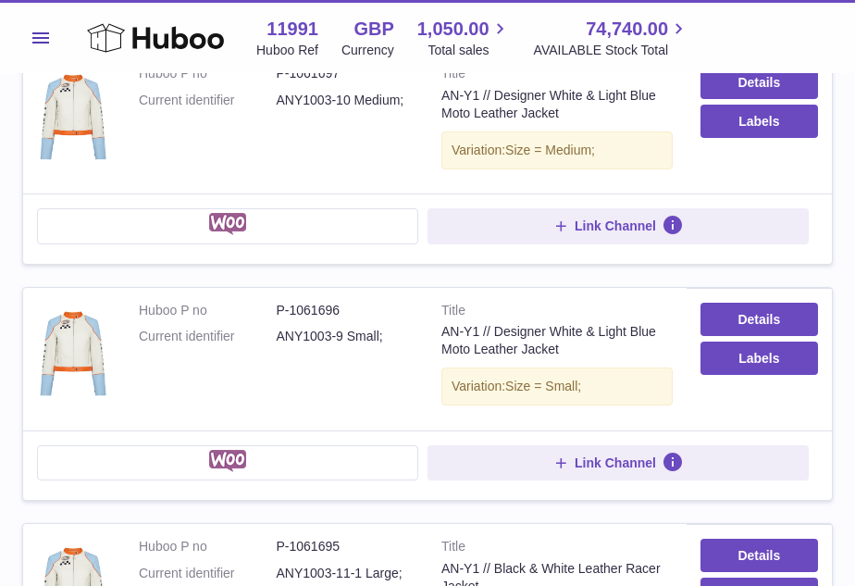
scroll to position [956, 0]
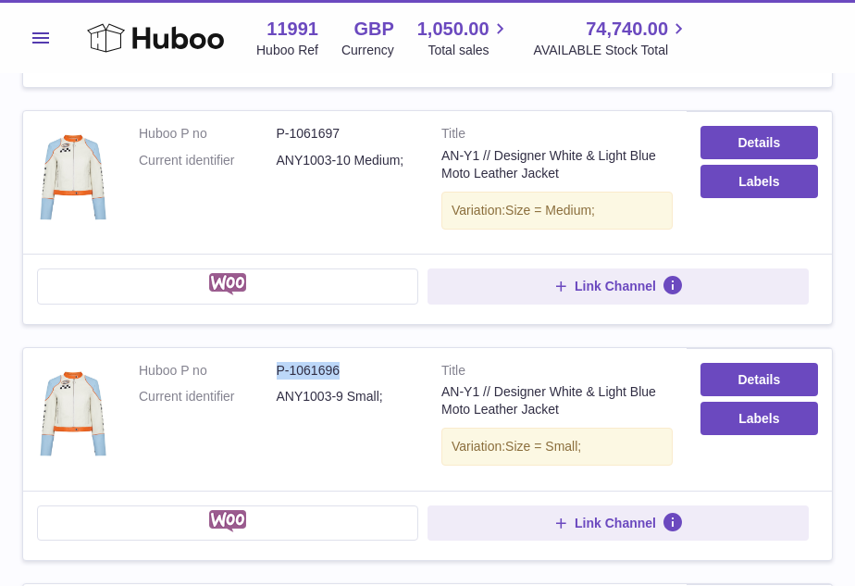
drag, startPoint x: 342, startPoint y: 366, endPoint x: 270, endPoint y: 364, distance: 72.2
click at [270, 364] on dl "Huboo P no P-1061696 Current identifier ANY1003-9 Small;" at bounding box center [276, 389] width 275 height 54
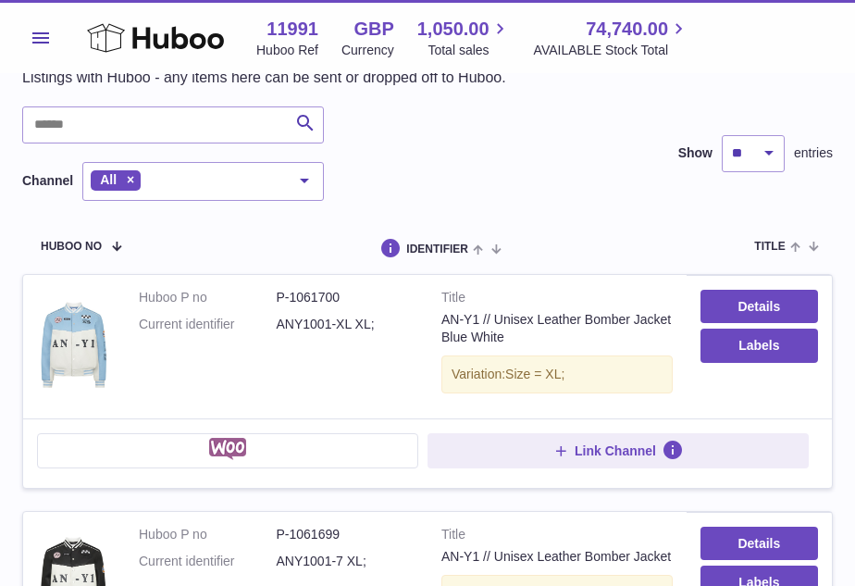
scroll to position [91, 0]
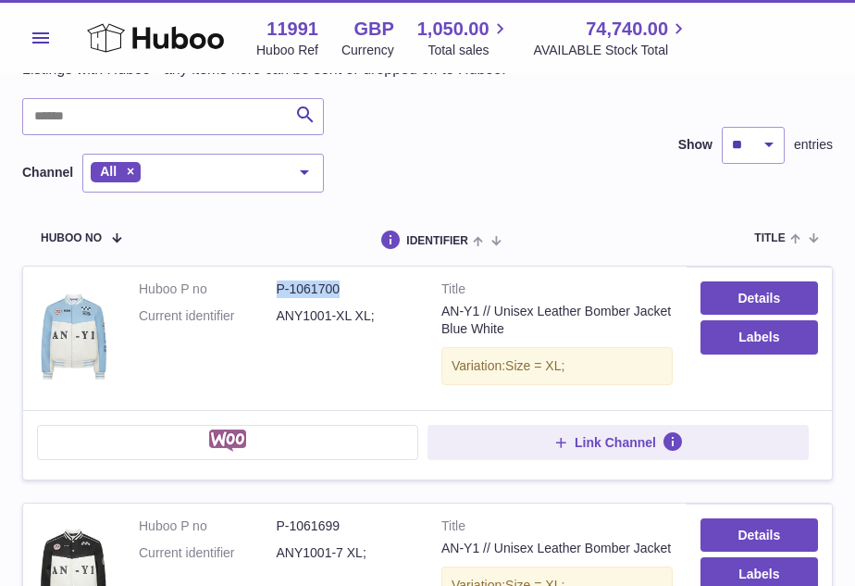
drag, startPoint x: 354, startPoint y: 285, endPoint x: 274, endPoint y: 287, distance: 79.6
click at [274, 287] on dl "Huboo P no P-1061700 Current identifier ANY1001-XL XL;" at bounding box center [276, 307] width 275 height 54
copy dl "P-1061700"
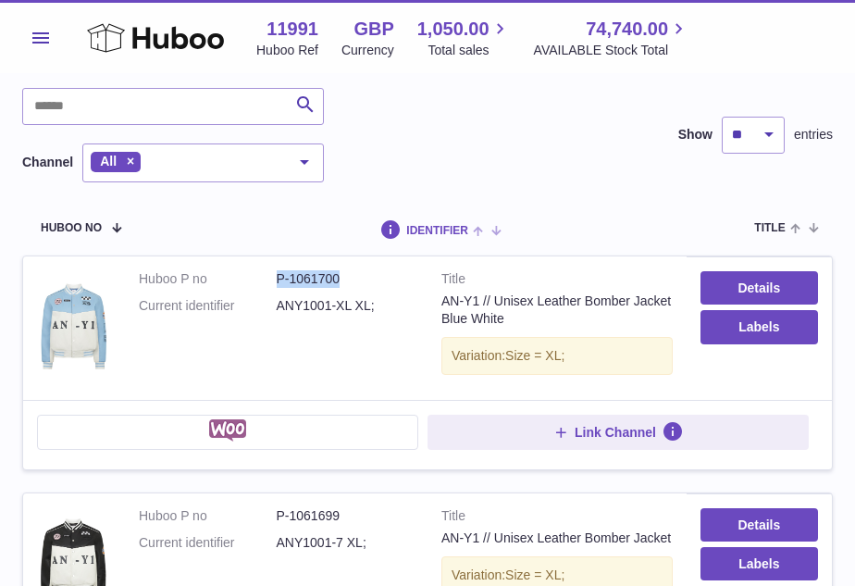
scroll to position [103, 0]
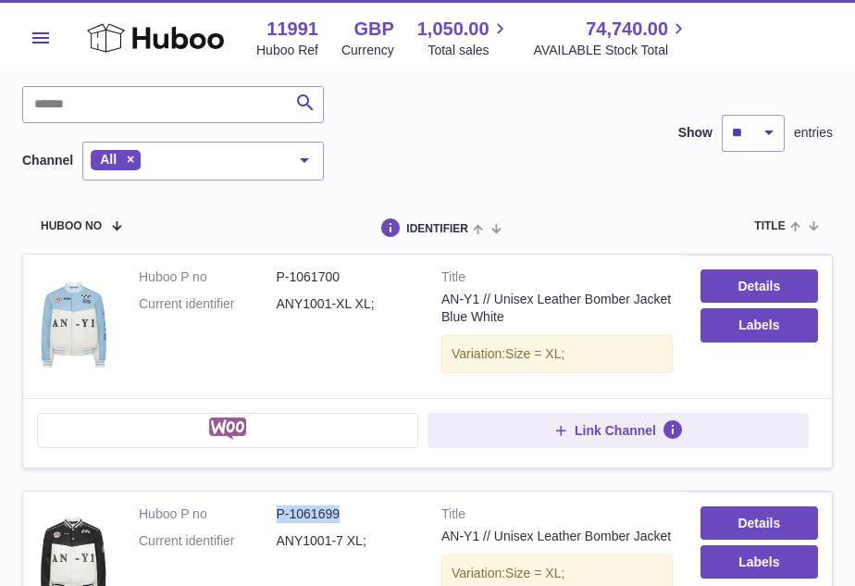
drag, startPoint x: 343, startPoint y: 512, endPoint x: 270, endPoint y: 511, distance: 73.1
click at [270, 511] on dl "Huboo P no P-1061699 Current identifier ANY1001-7 XL;" at bounding box center [276, 532] width 275 height 54
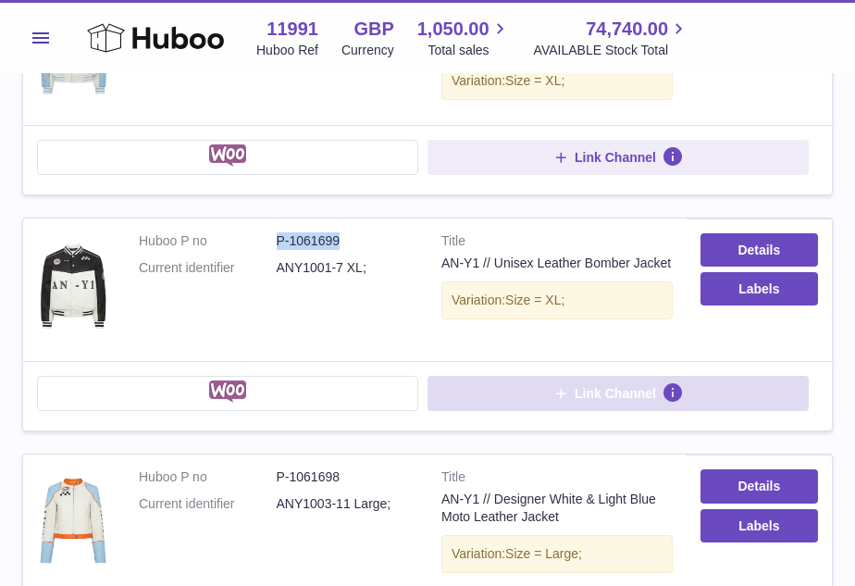
scroll to position [405, 0]
